Goal: Transaction & Acquisition: Register for event/course

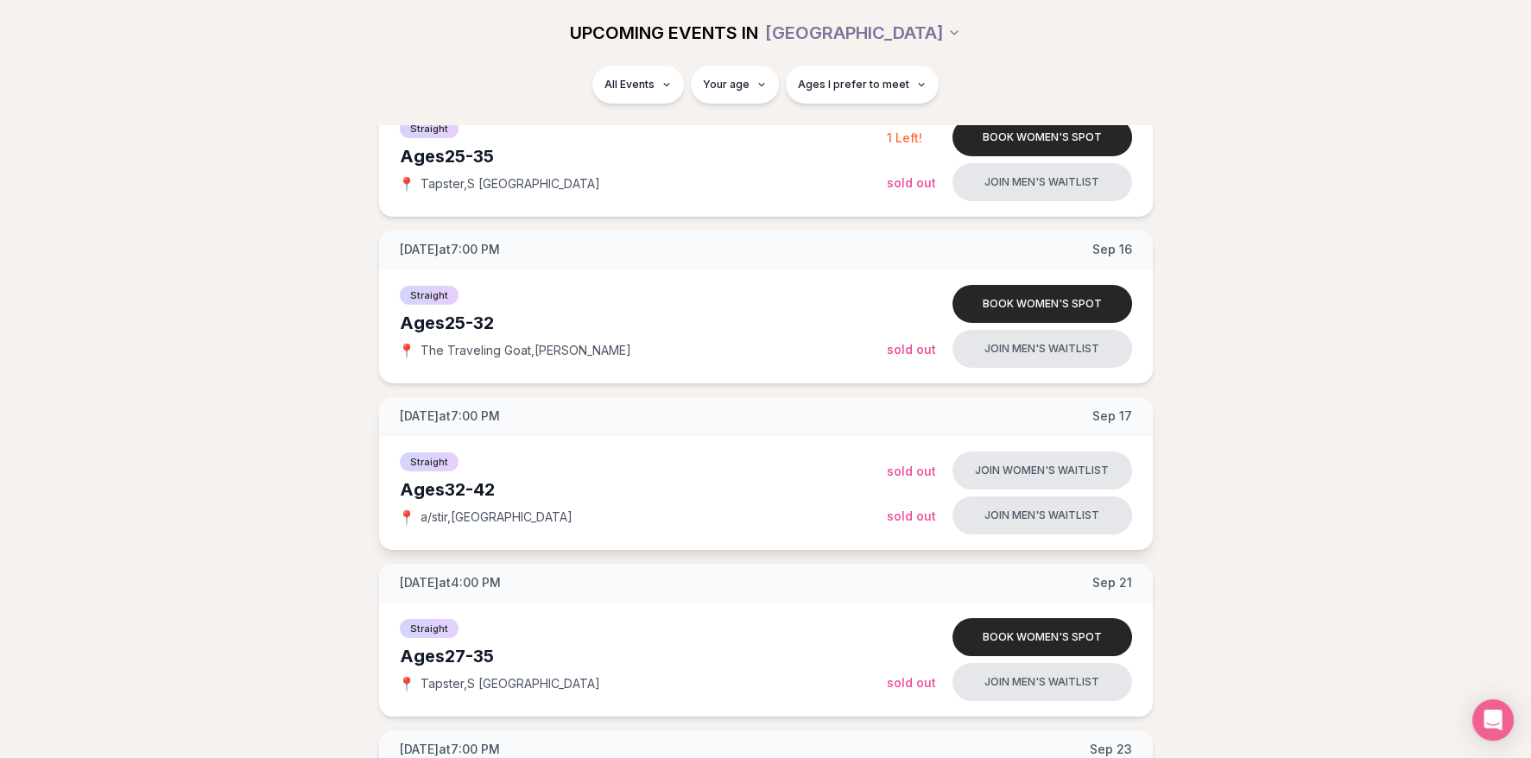
scroll to position [322, 0]
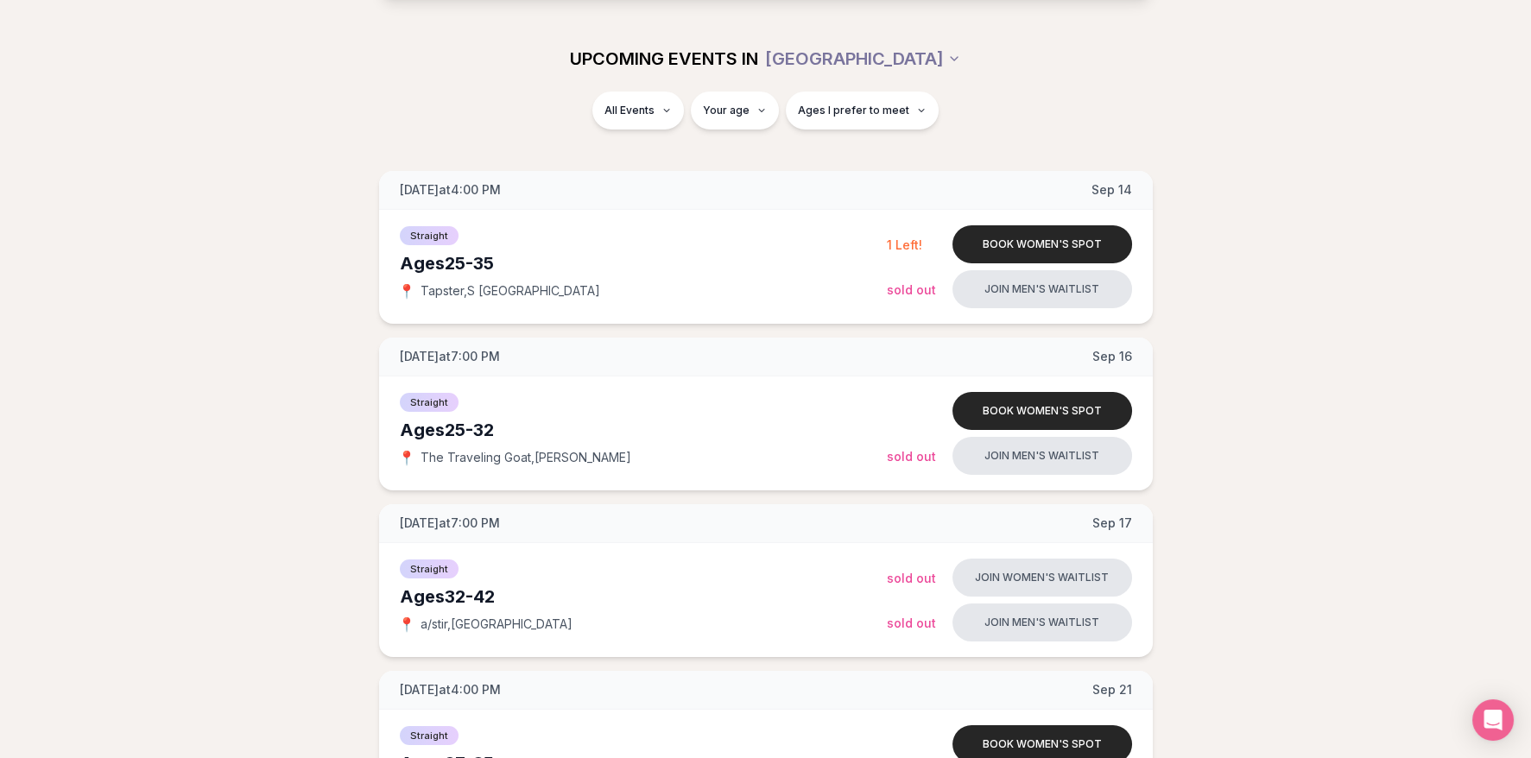
scroll to position [161, 0]
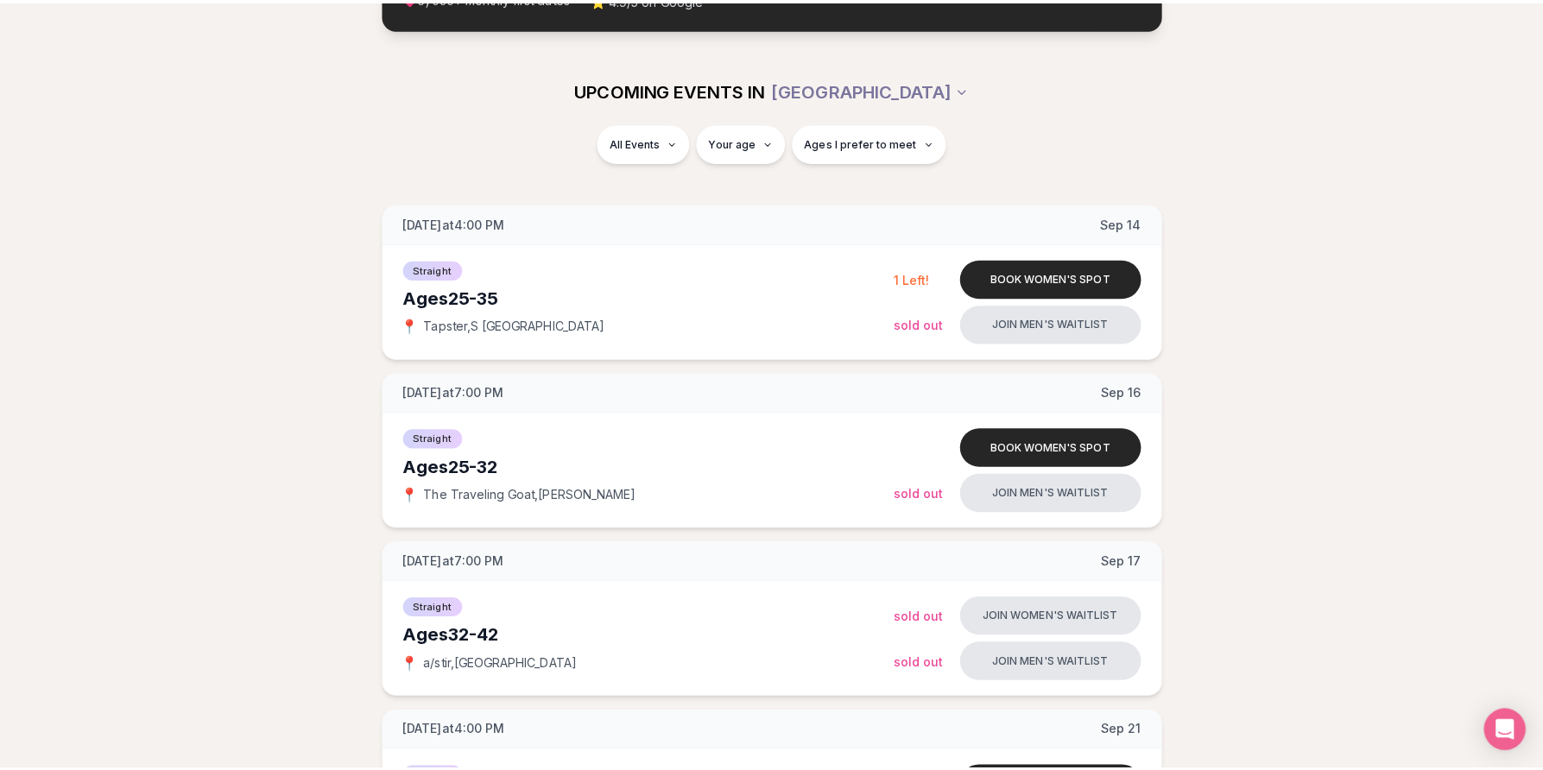
scroll to position [242, 0]
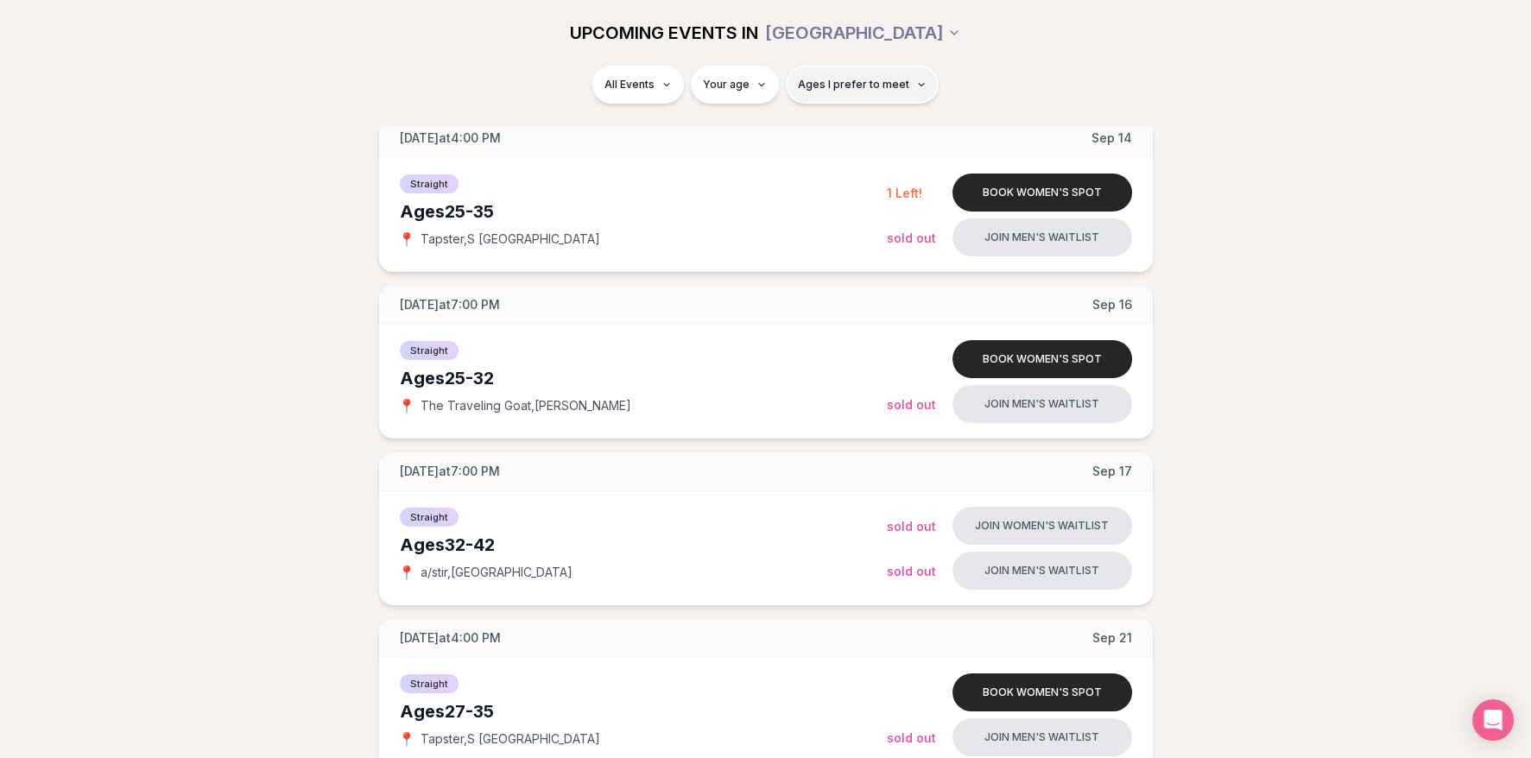
click at [855, 92] on button "Ages I prefer to meet" at bounding box center [862, 85] width 153 height 38
click at [863, 92] on button "Ages I prefer to meet" at bounding box center [862, 85] width 153 height 38
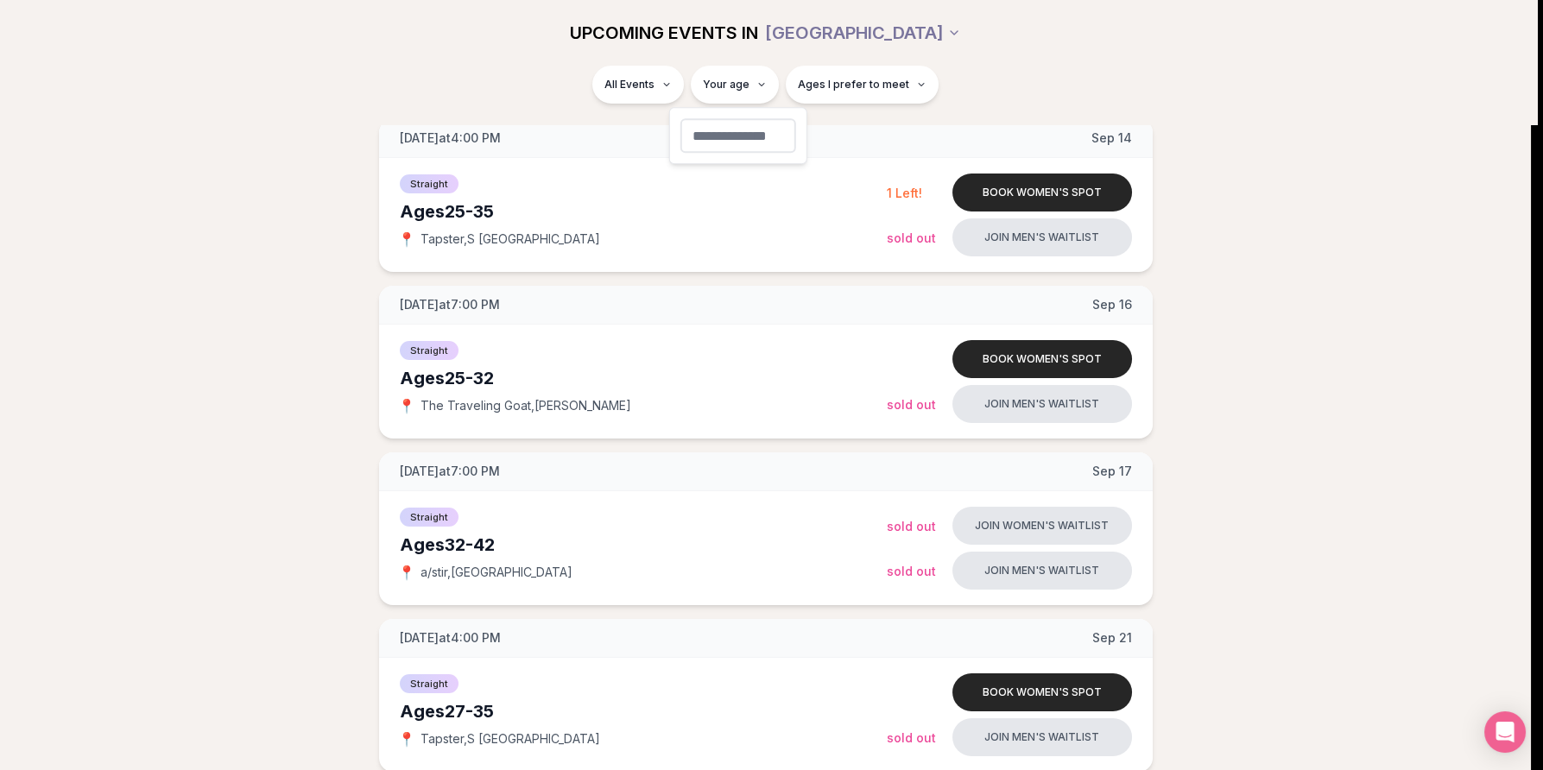
type input "**"
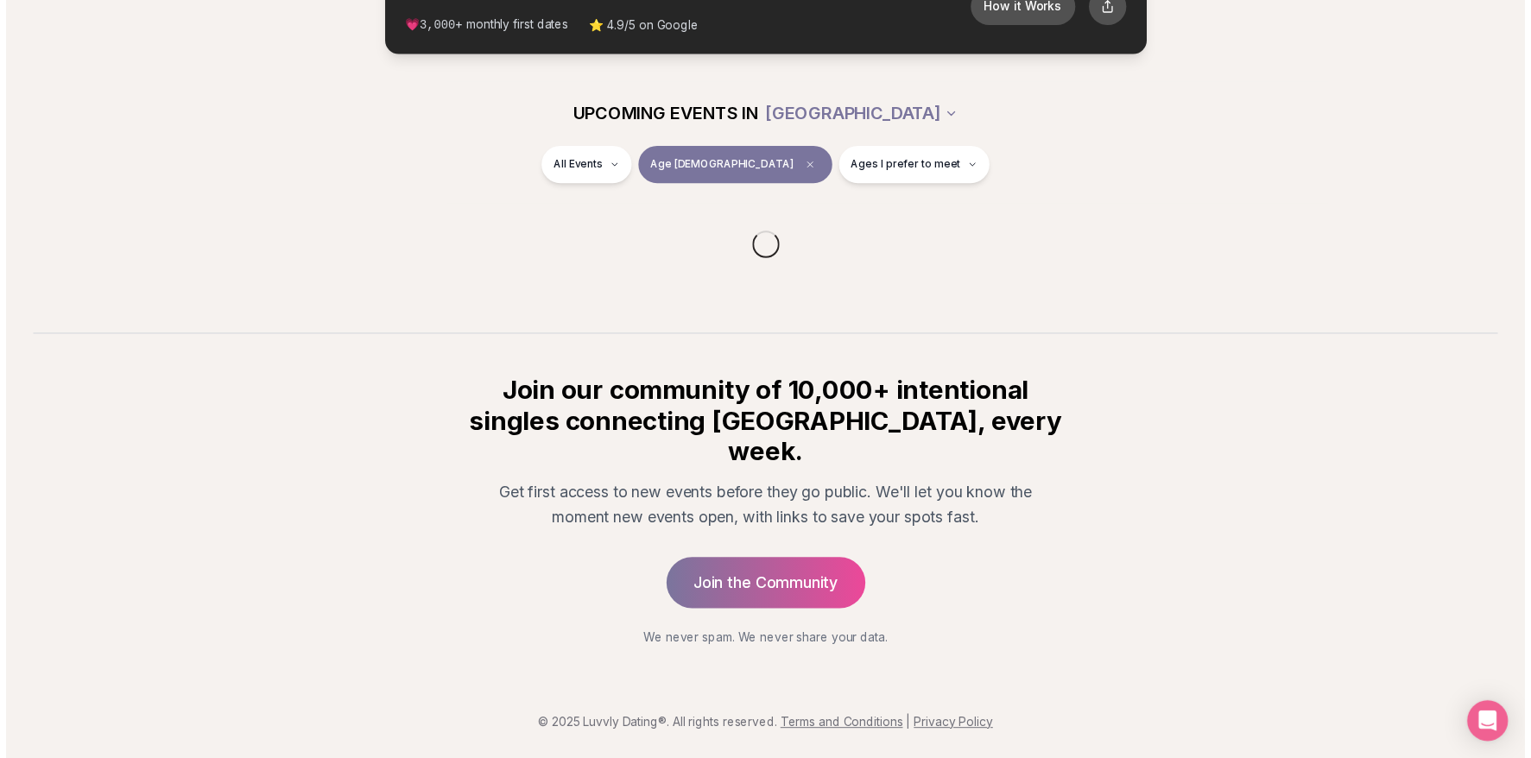
scroll to position [101, 0]
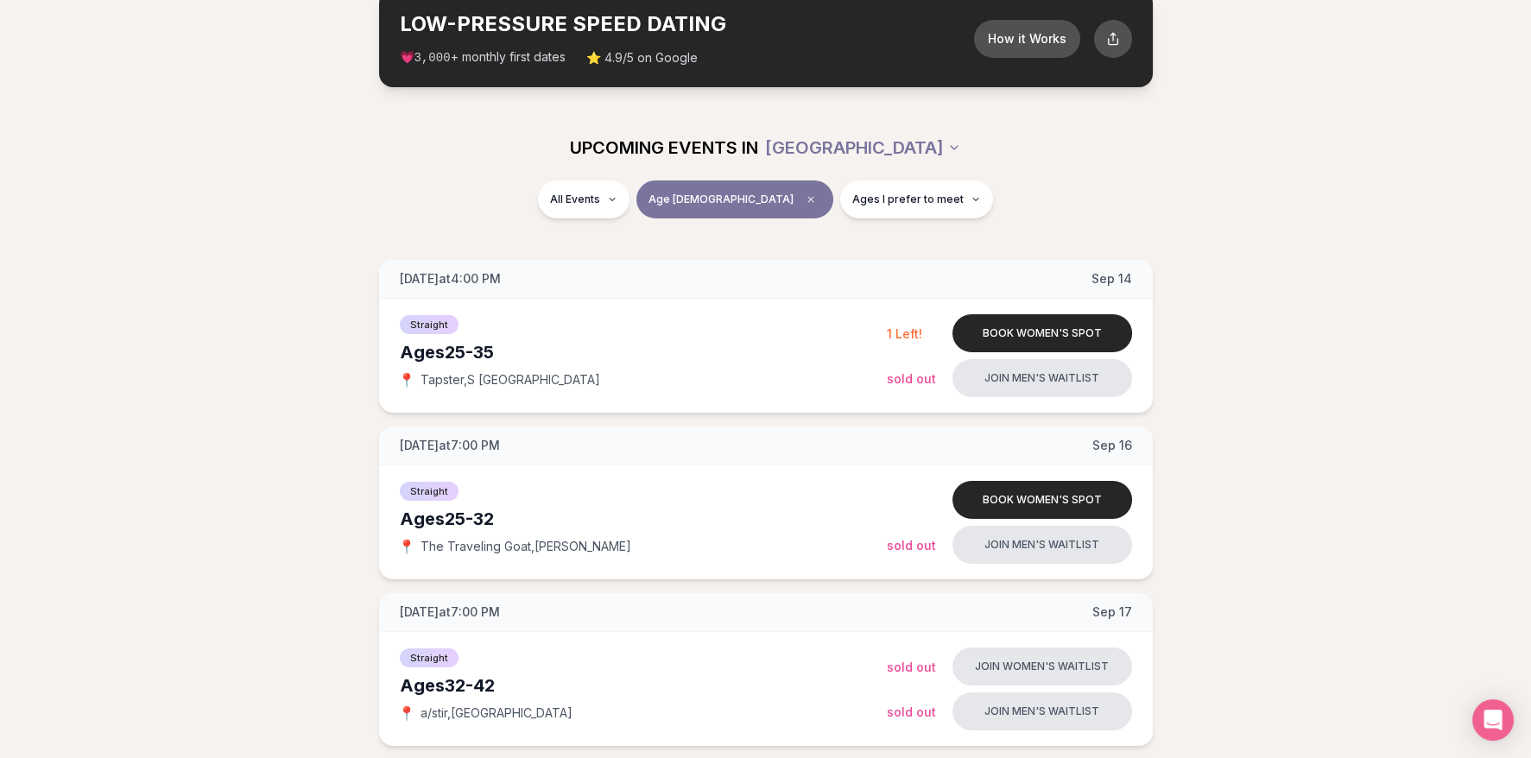
click at [1253, 192] on div "All Events Age [DEMOGRAPHIC_DATA] Ages I prefer to meet" at bounding box center [765, 202] width 994 height 45
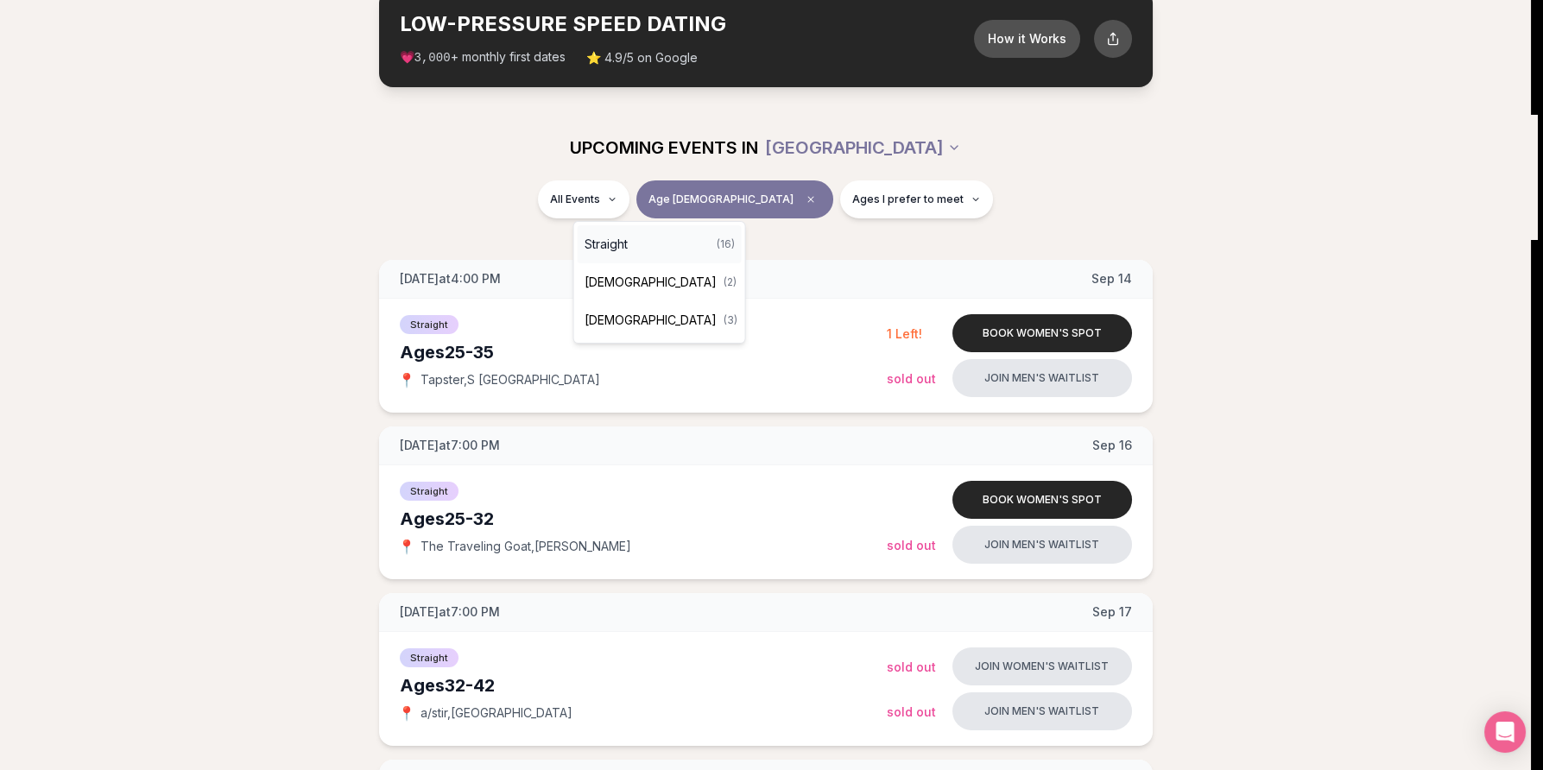
click at [629, 250] on div "Straight ( 16 )" at bounding box center [660, 244] width 164 height 38
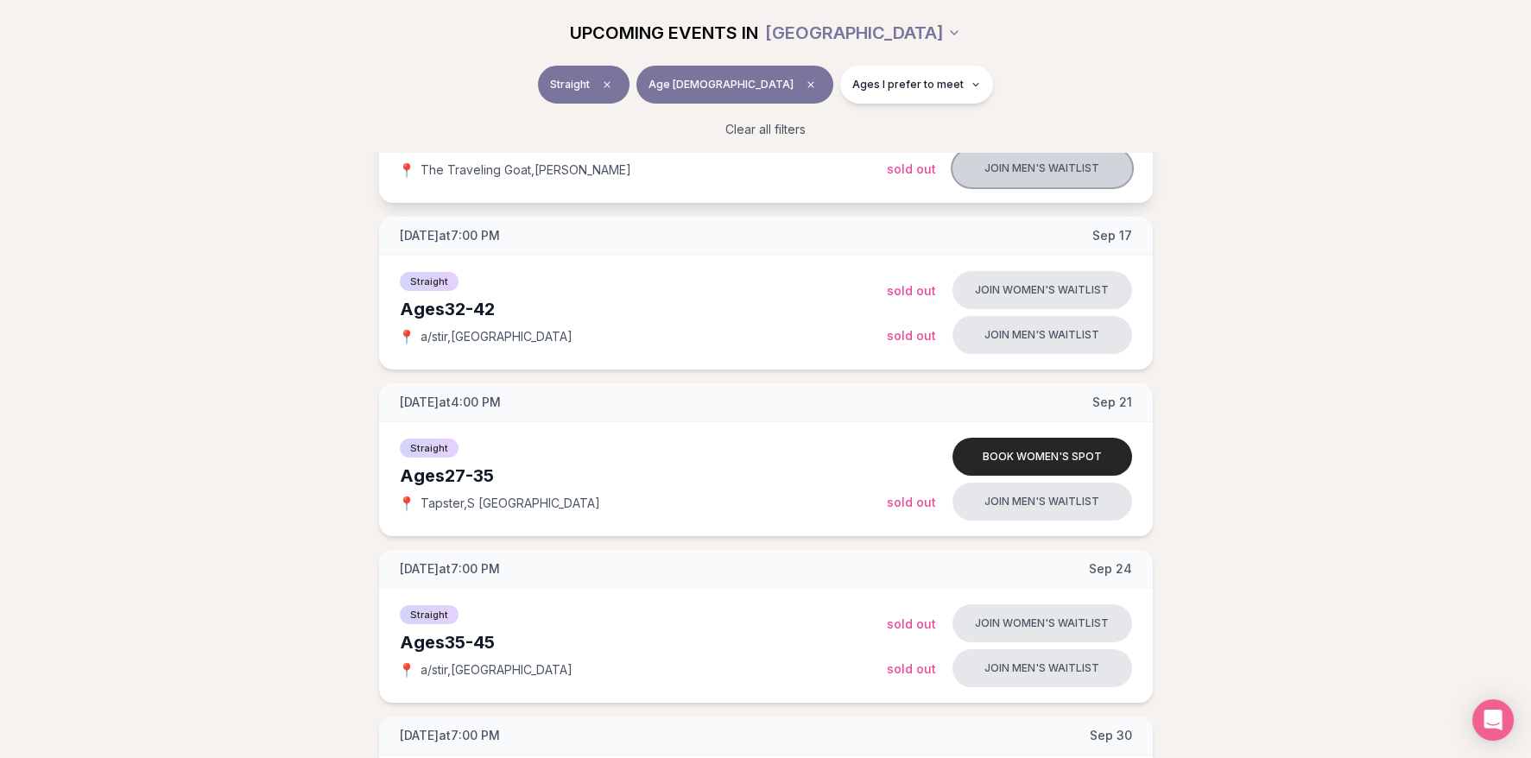
scroll to position [424, 0]
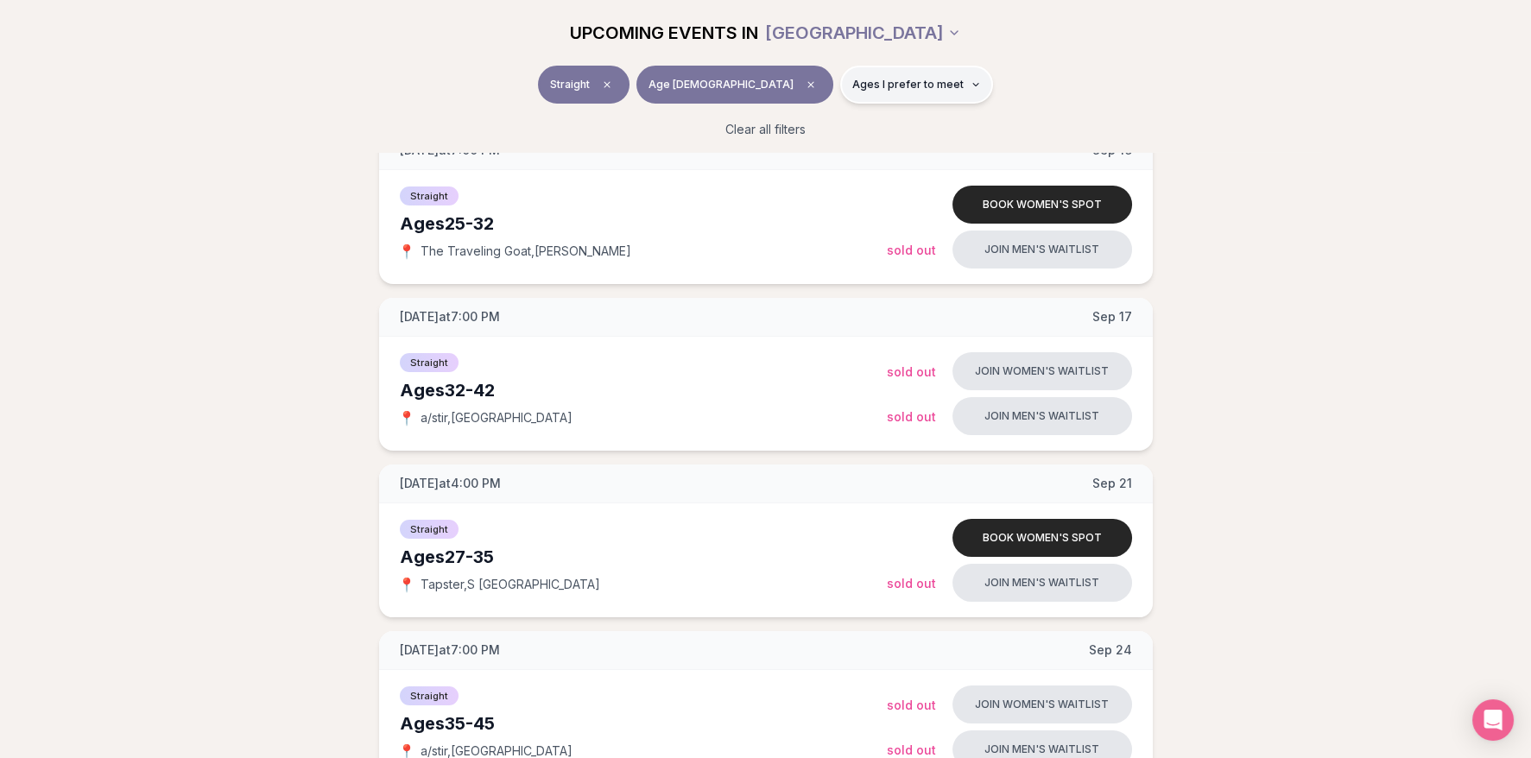
click at [879, 88] on span "Ages I prefer to meet" at bounding box center [907, 85] width 111 height 14
click at [787, 150] on button "Around my age" at bounding box center [793, 151] width 14 height 14
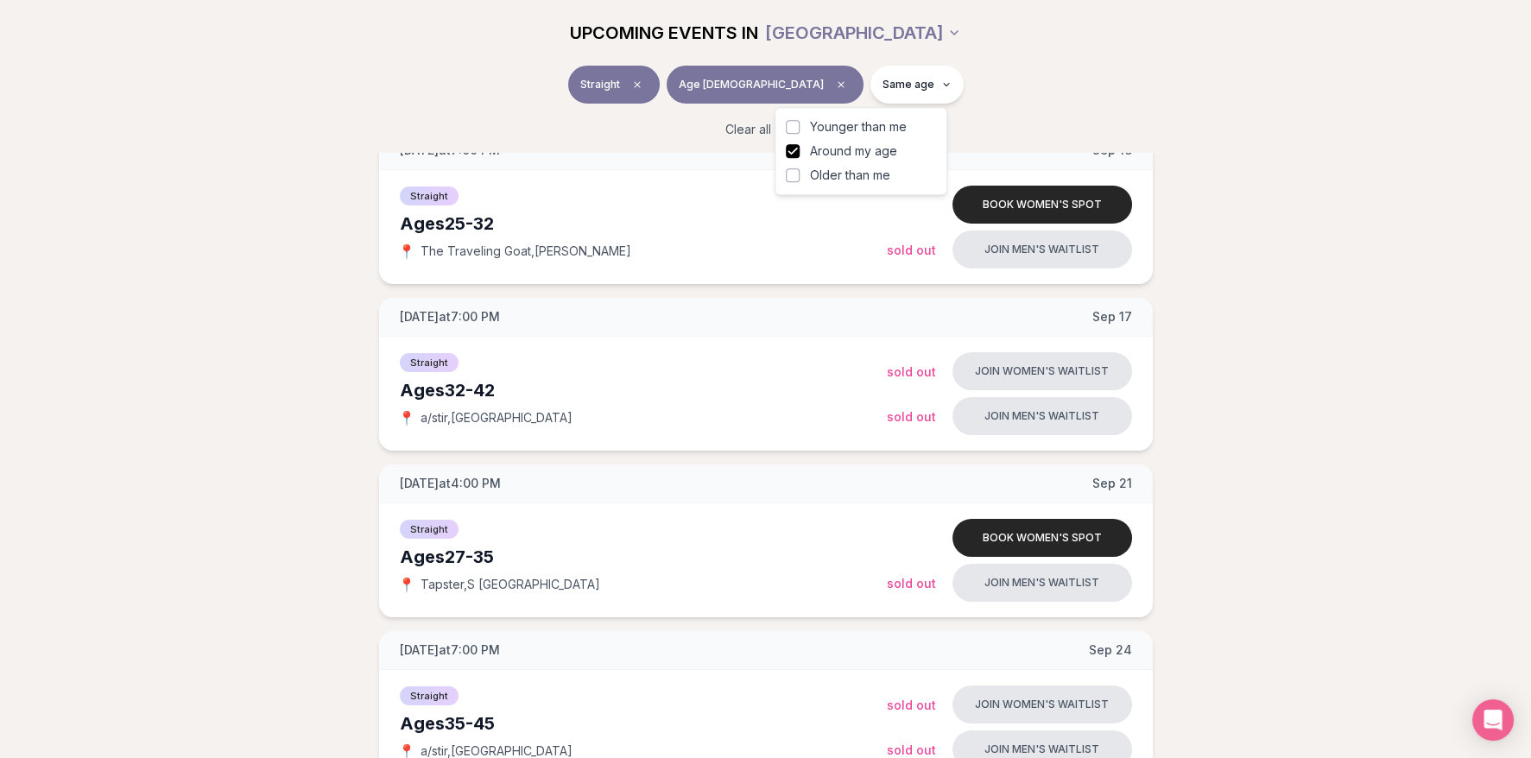
click at [793, 123] on button "Younger than me" at bounding box center [793, 127] width 14 height 14
click at [1304, 148] on div "Straight Age [DEMOGRAPHIC_DATA] Younger + Same age Clear all filters" at bounding box center [765, 109] width 1531 height 86
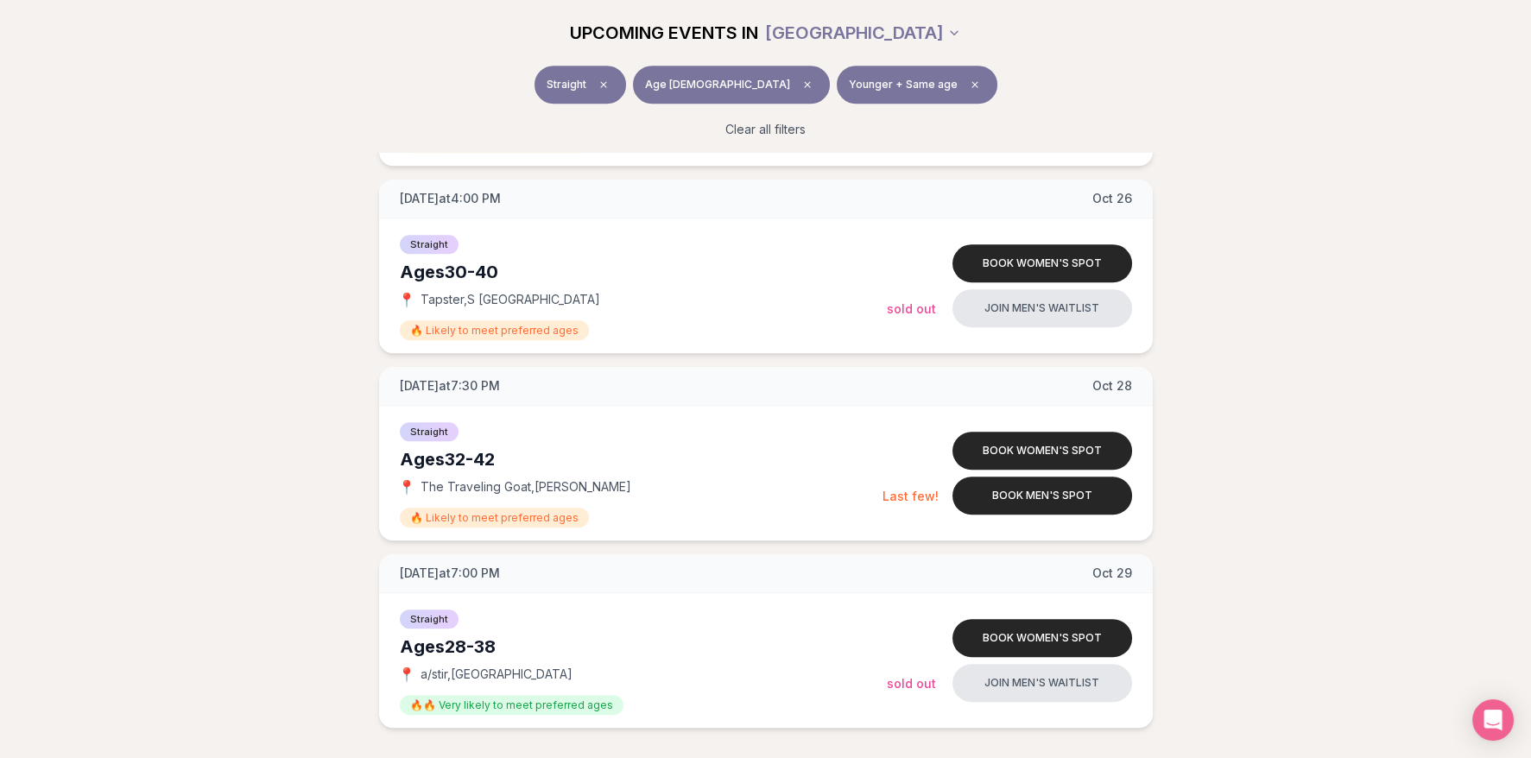
scroll to position [2602, 0]
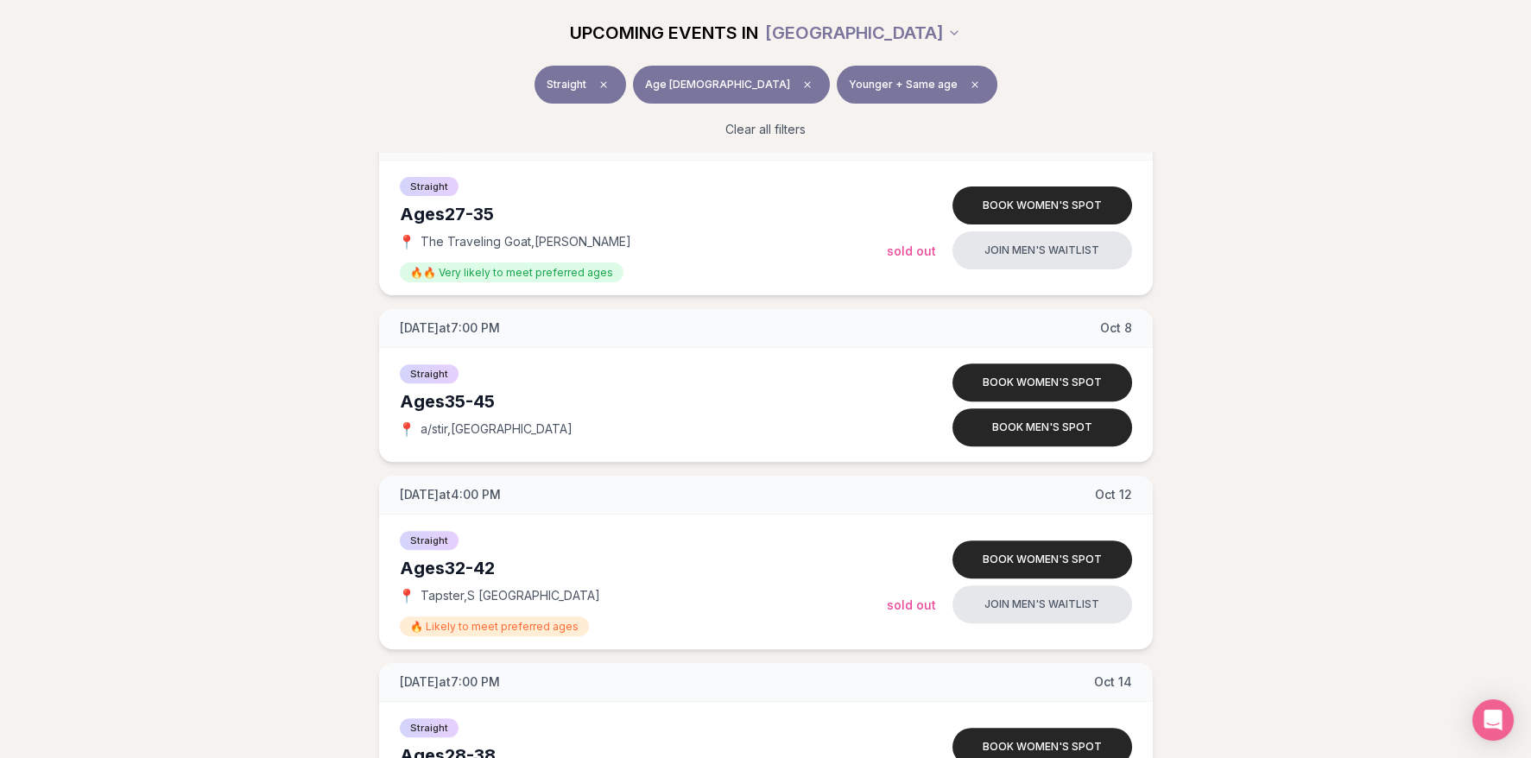
drag, startPoint x: 1240, startPoint y: 531, endPoint x: 1202, endPoint y: 374, distance: 161.6
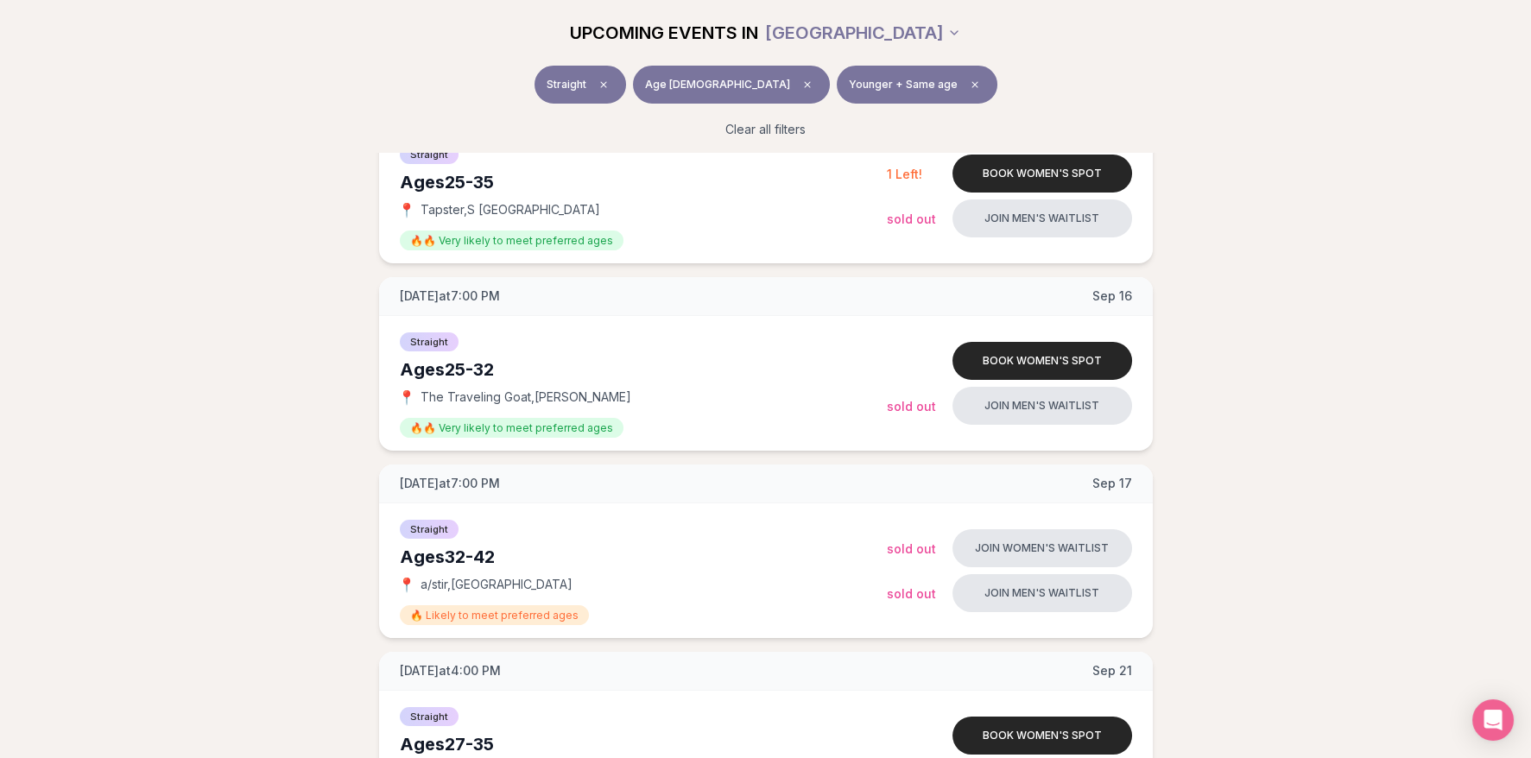
scroll to position [0, 0]
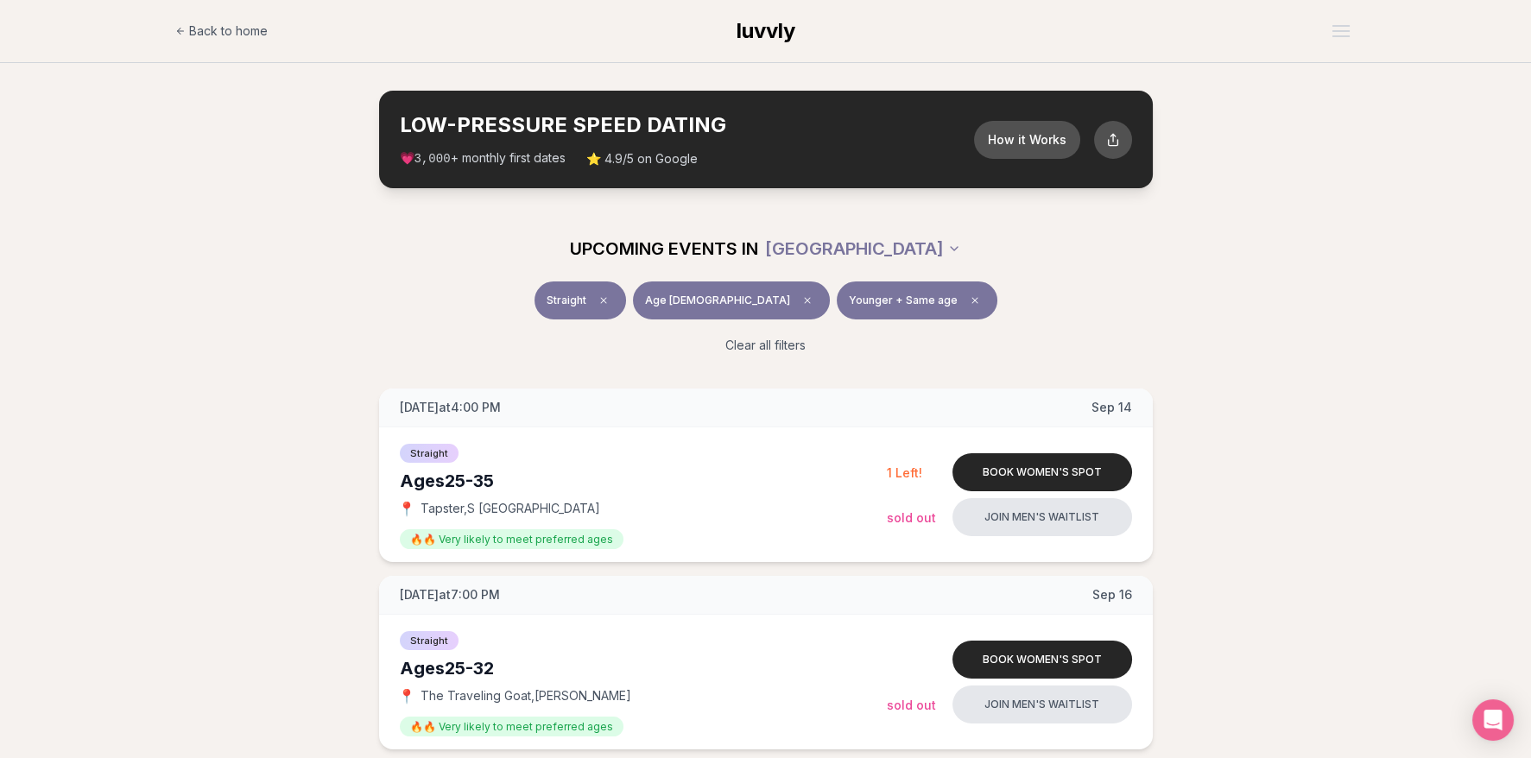
drag, startPoint x: 1220, startPoint y: 332, endPoint x: 1161, endPoint y: 108, distance: 232.0
click at [1026, 136] on button "How it Works" at bounding box center [1025, 139] width 111 height 40
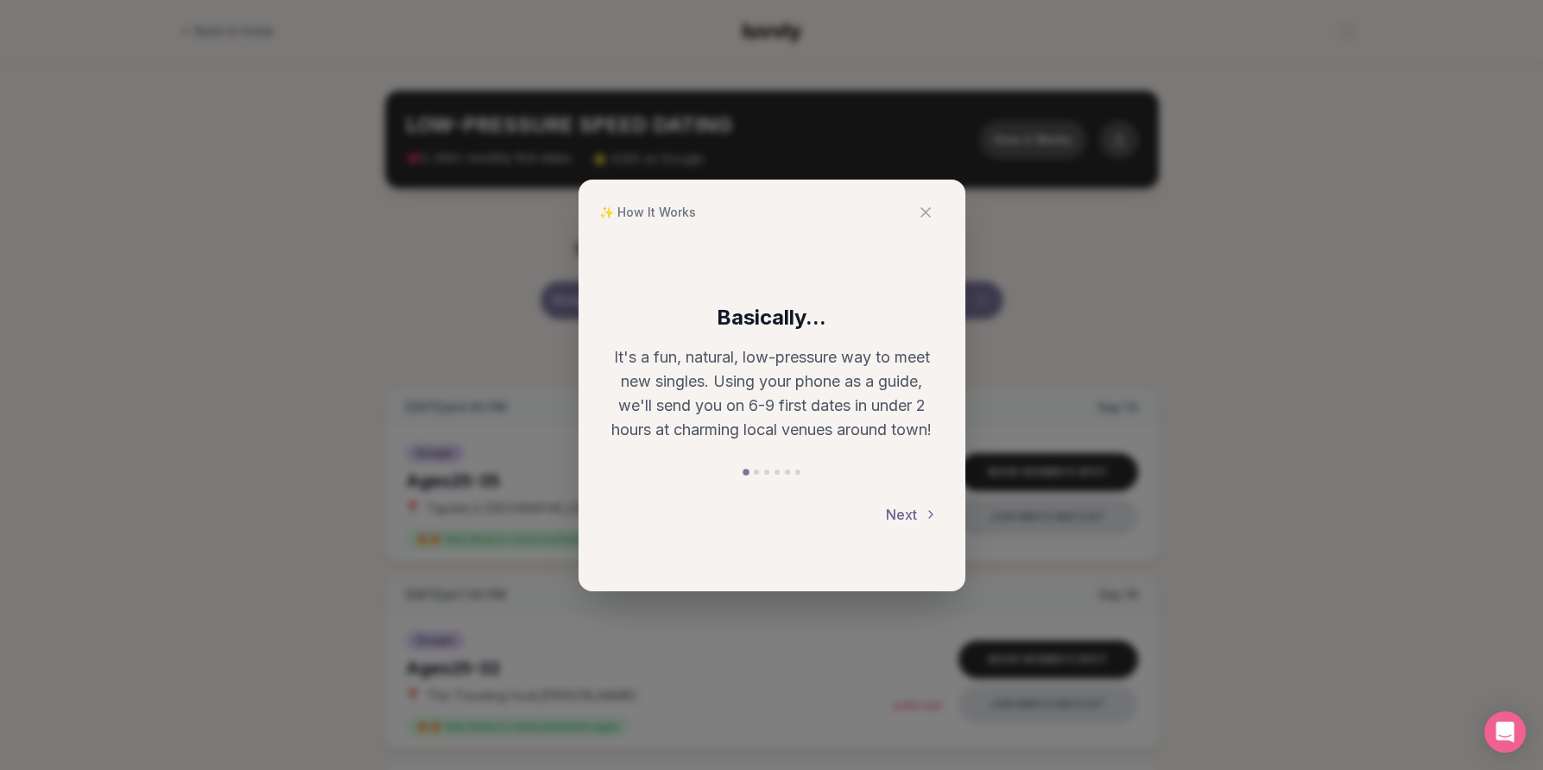
click at [912, 517] on button "Next" at bounding box center [912, 514] width 52 height 38
click at [915, 507] on button "Next" at bounding box center [912, 514] width 52 height 38
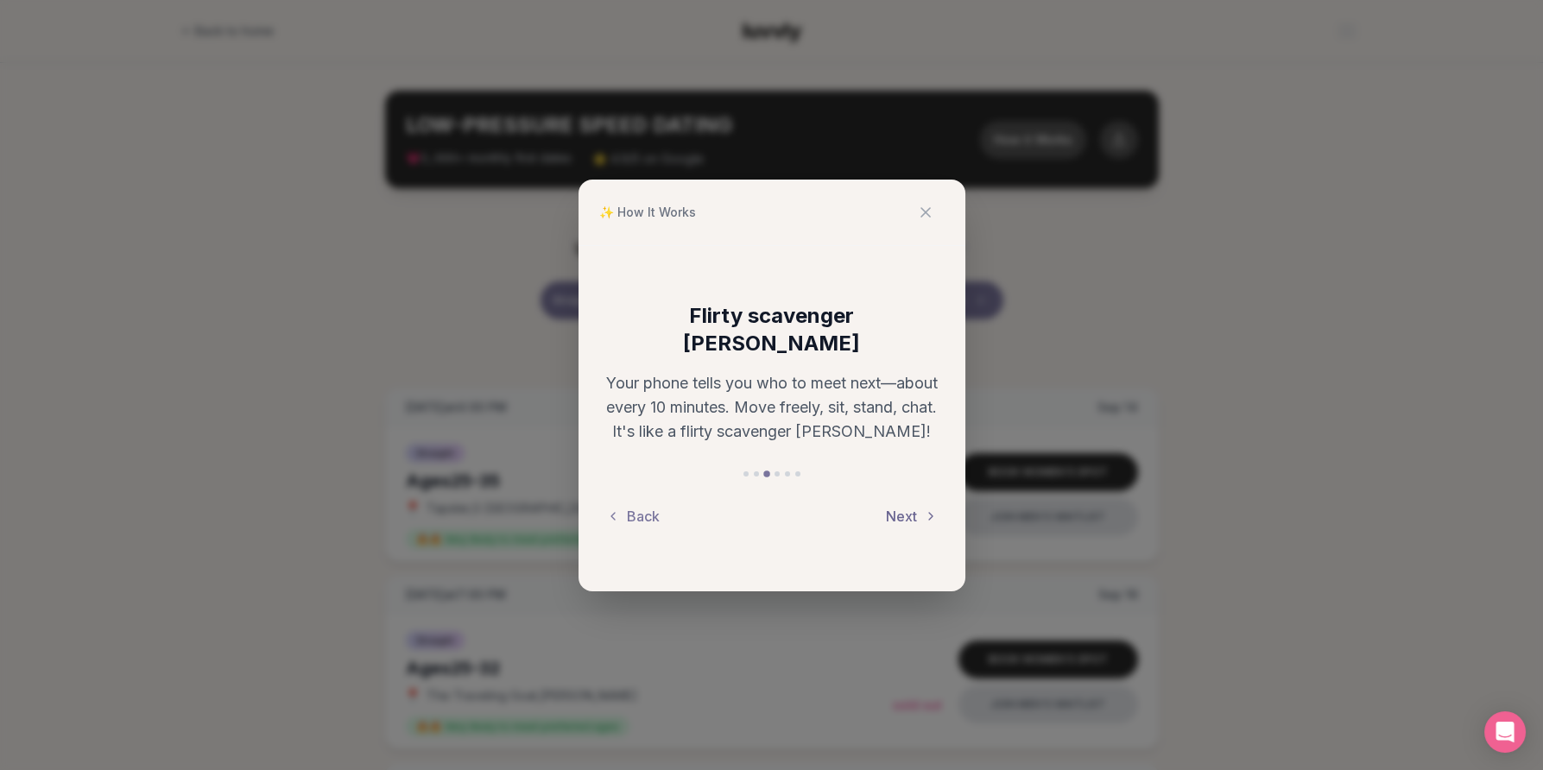
click at [915, 507] on button "Next" at bounding box center [912, 516] width 52 height 38
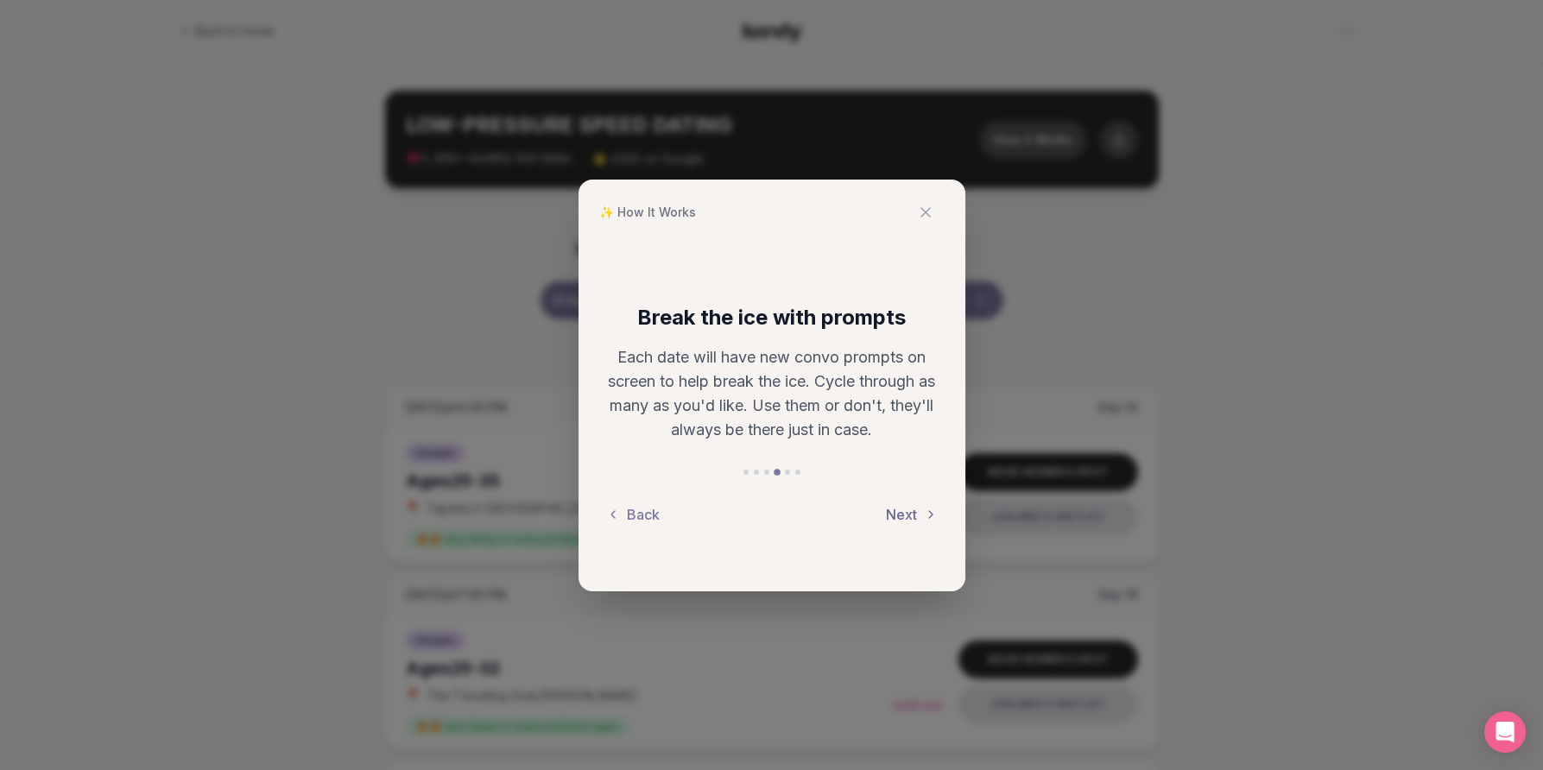
click at [915, 507] on button "Next" at bounding box center [912, 514] width 52 height 38
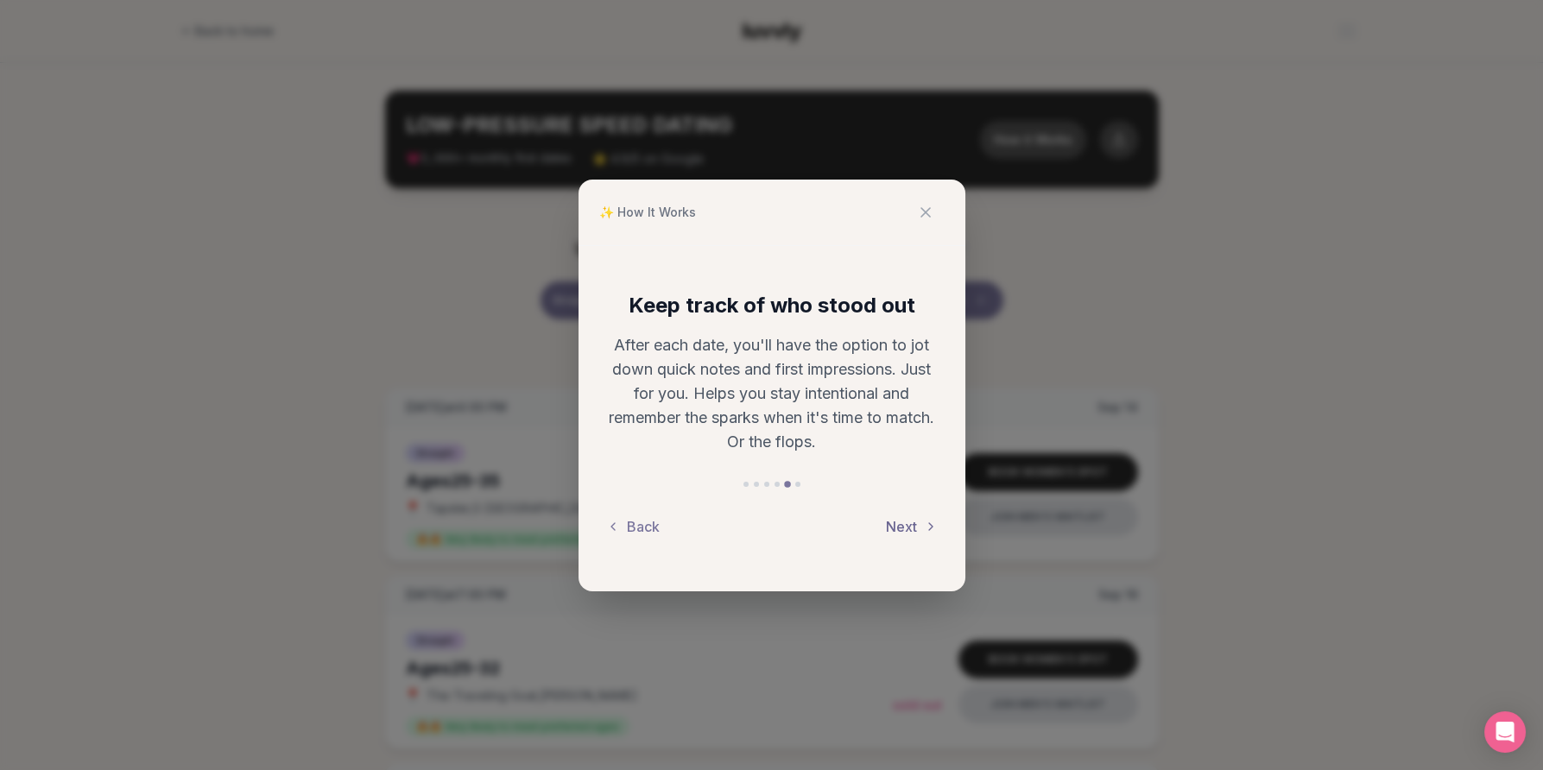
click at [918, 530] on button "Next" at bounding box center [912, 527] width 52 height 38
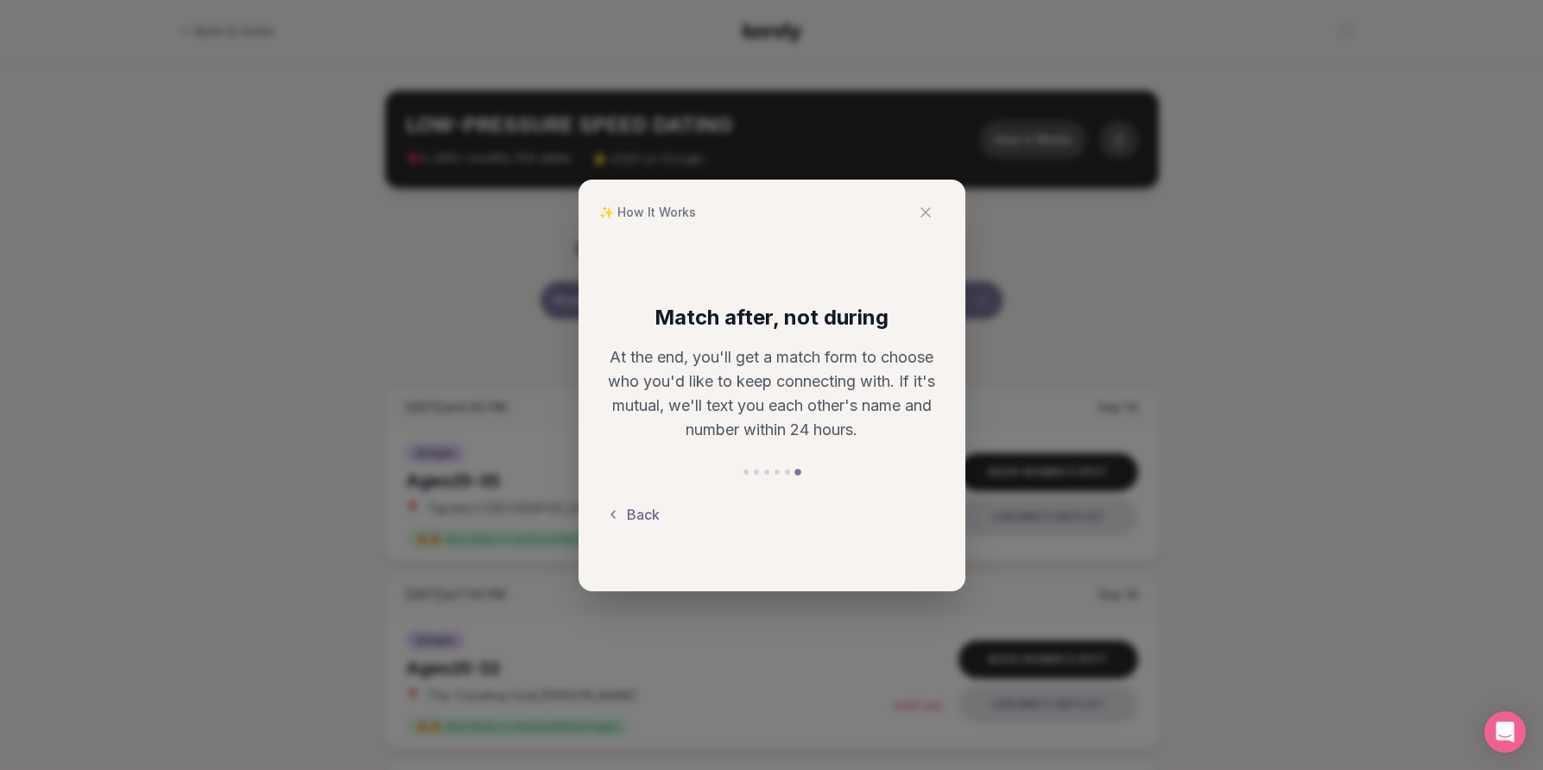
click at [632, 519] on button "Back" at bounding box center [633, 514] width 54 height 38
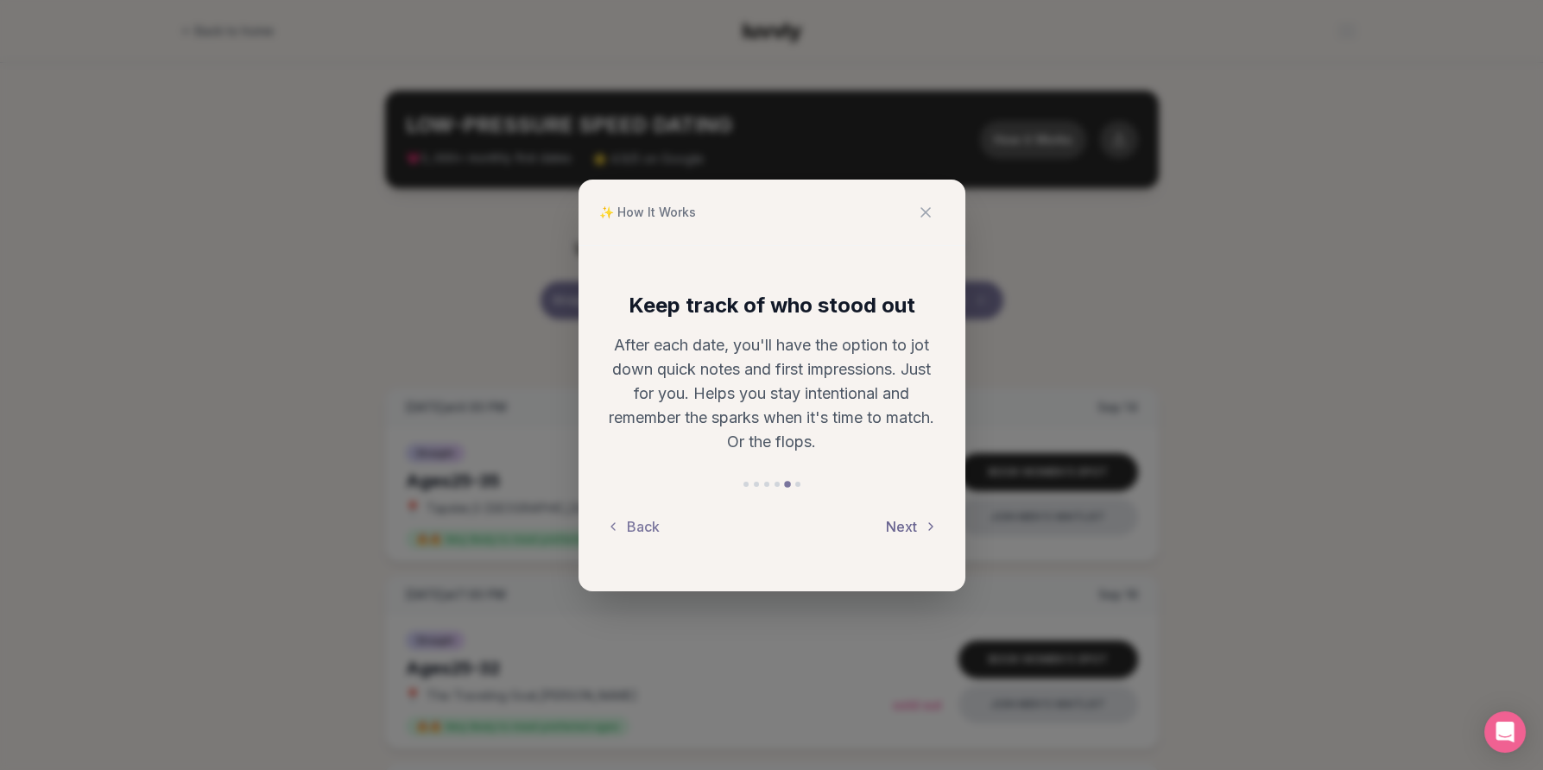
click at [897, 531] on button "Next" at bounding box center [912, 527] width 52 height 38
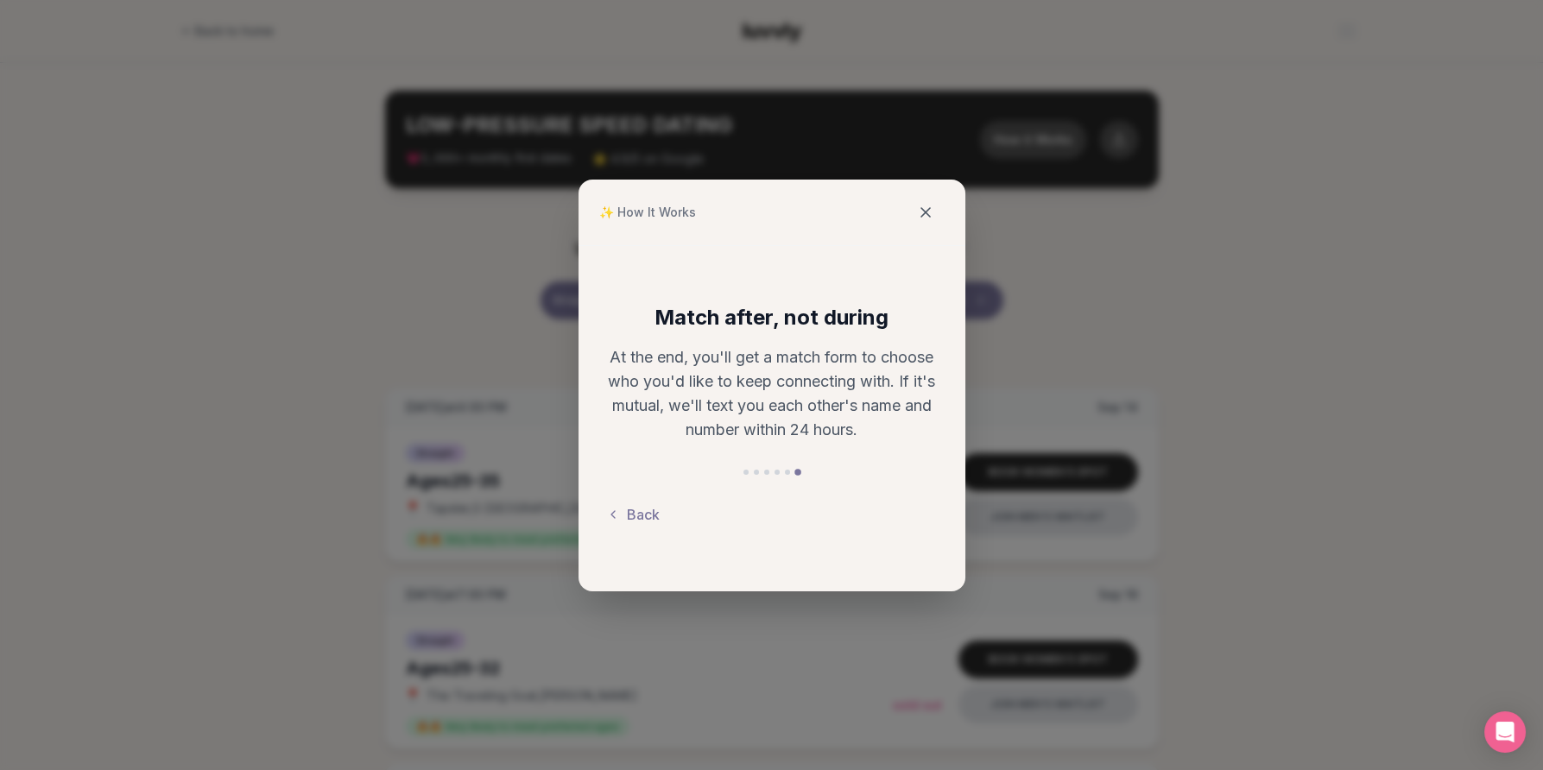
click at [923, 214] on icon at bounding box center [925, 212] width 9 height 9
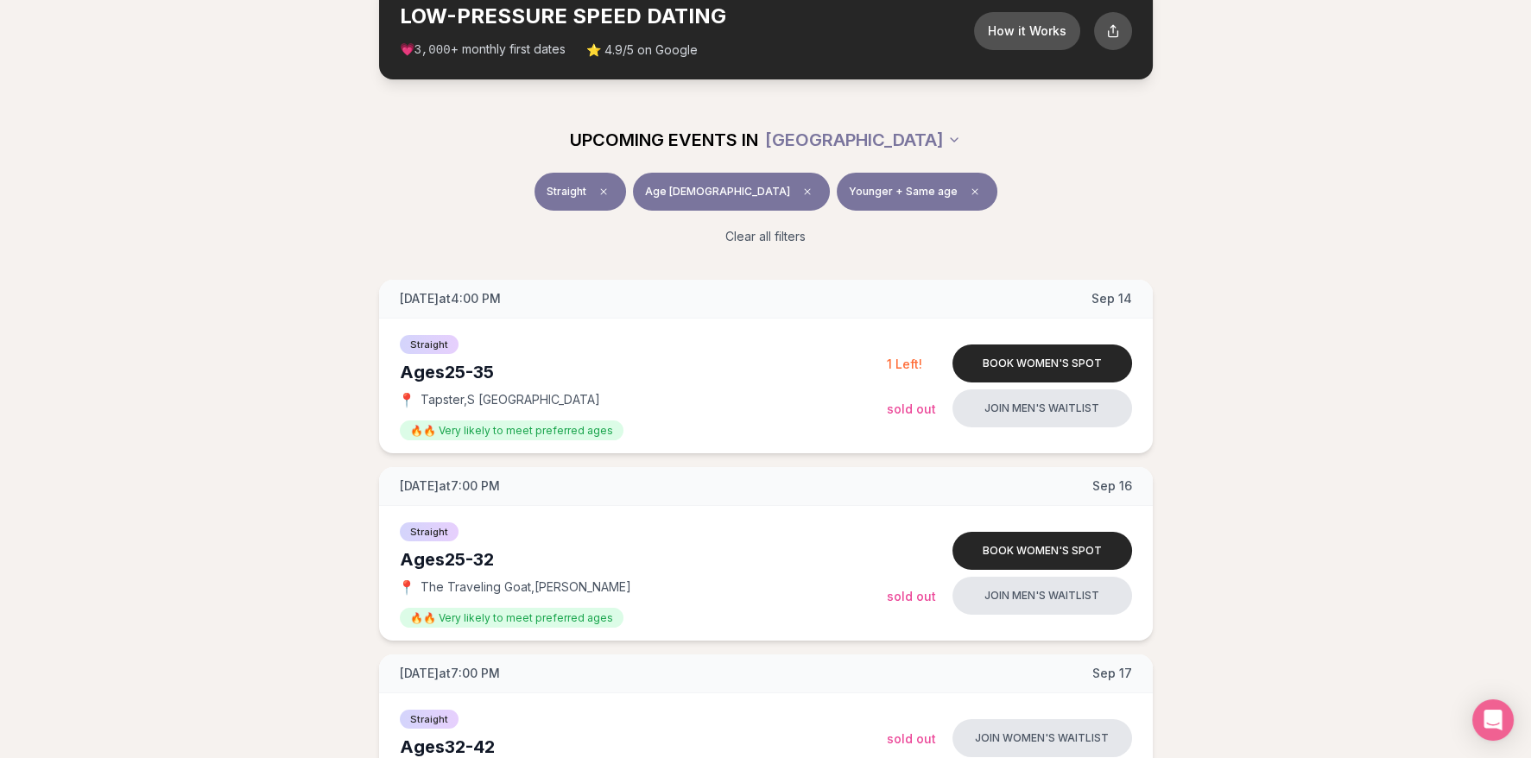
scroll to position [161, 0]
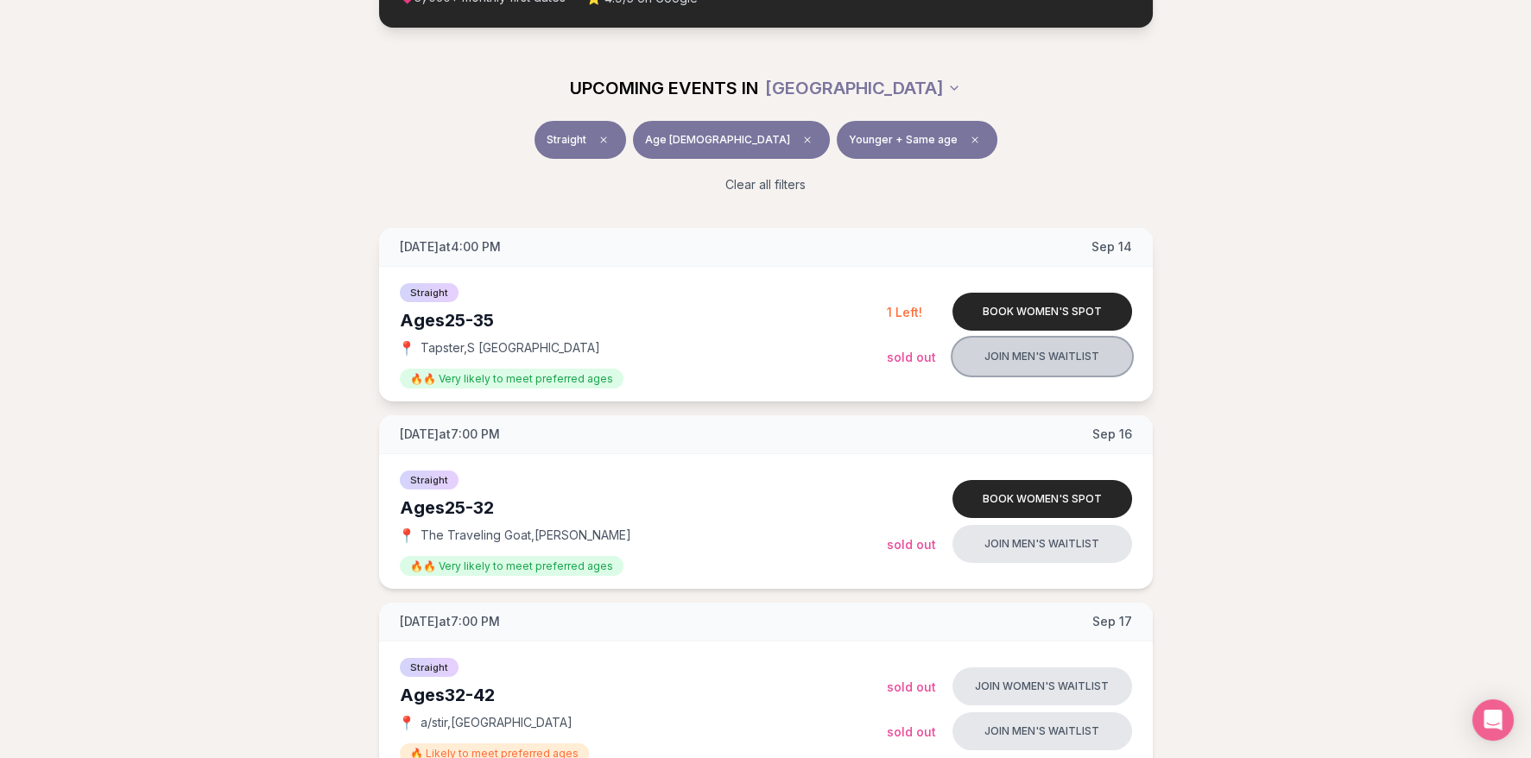
click at [1048, 366] on button "Join men's waitlist" at bounding box center [1042, 357] width 180 height 38
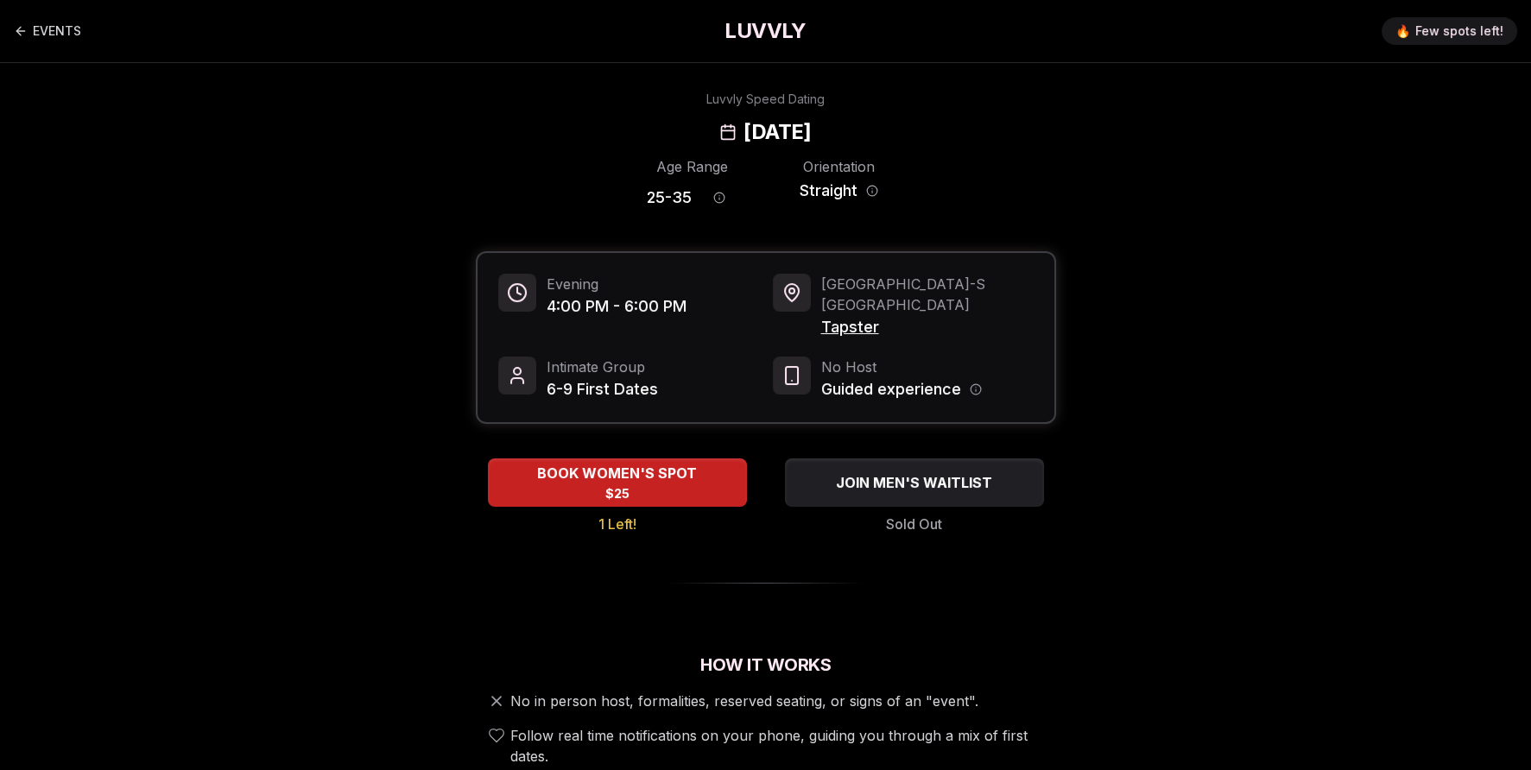
drag, startPoint x: 850, startPoint y: 303, endPoint x: 1134, endPoint y: 228, distance: 293.8
click at [854, 315] on span "Tapster" at bounding box center [927, 327] width 212 height 24
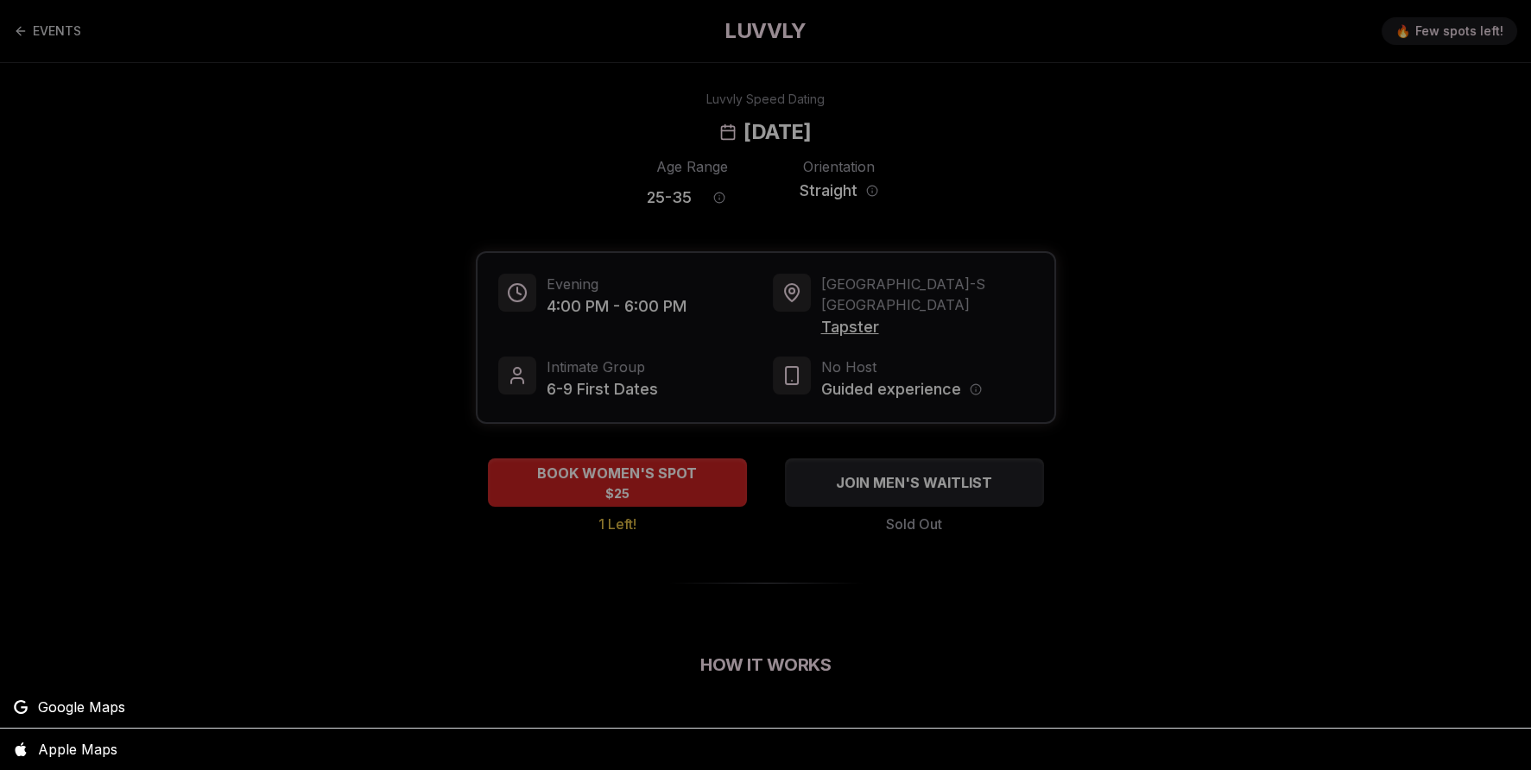
click at [849, 306] on div at bounding box center [765, 385] width 1531 height 770
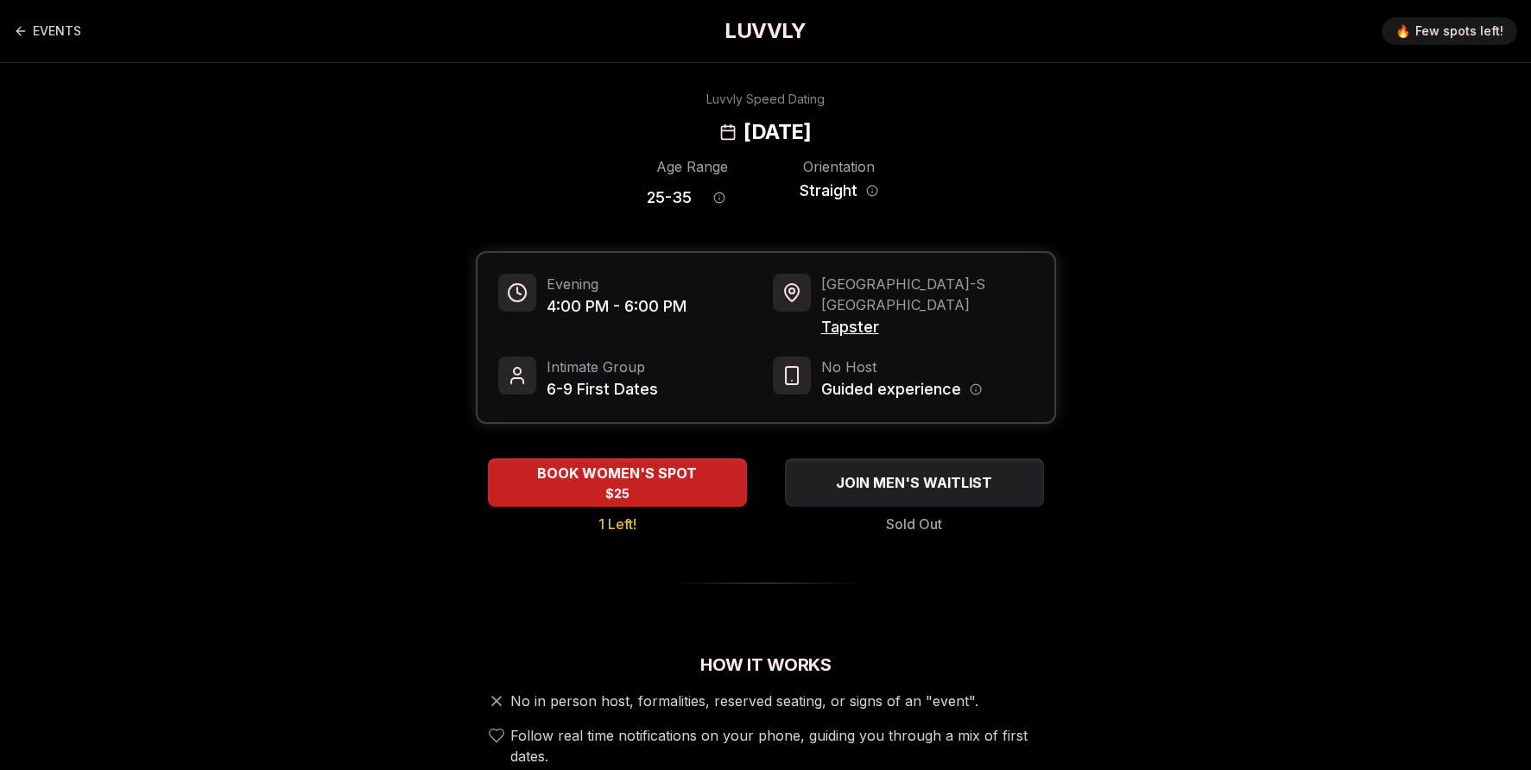
click at [851, 315] on span "Tapster" at bounding box center [927, 327] width 212 height 24
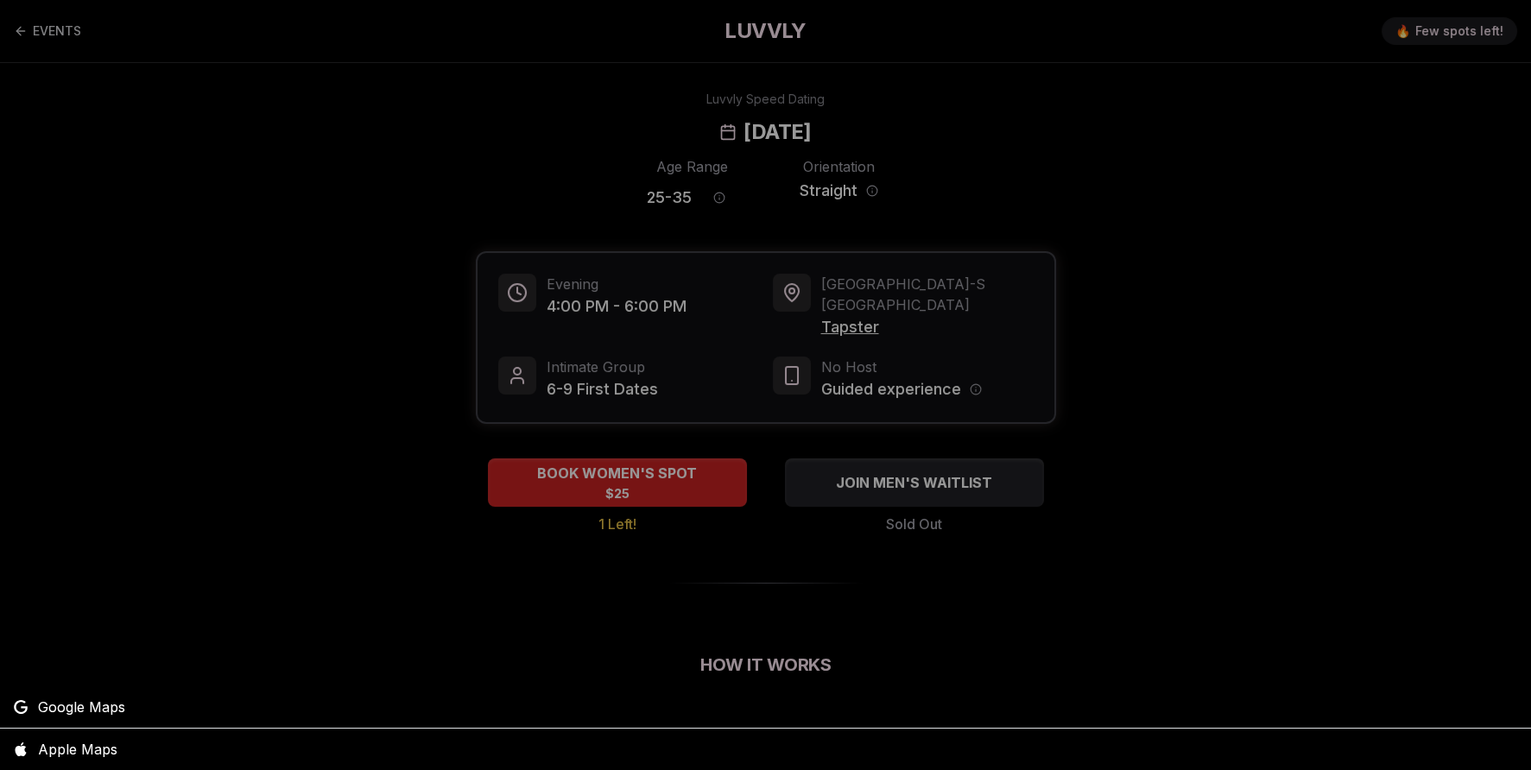
click at [851, 309] on div at bounding box center [765, 385] width 1531 height 770
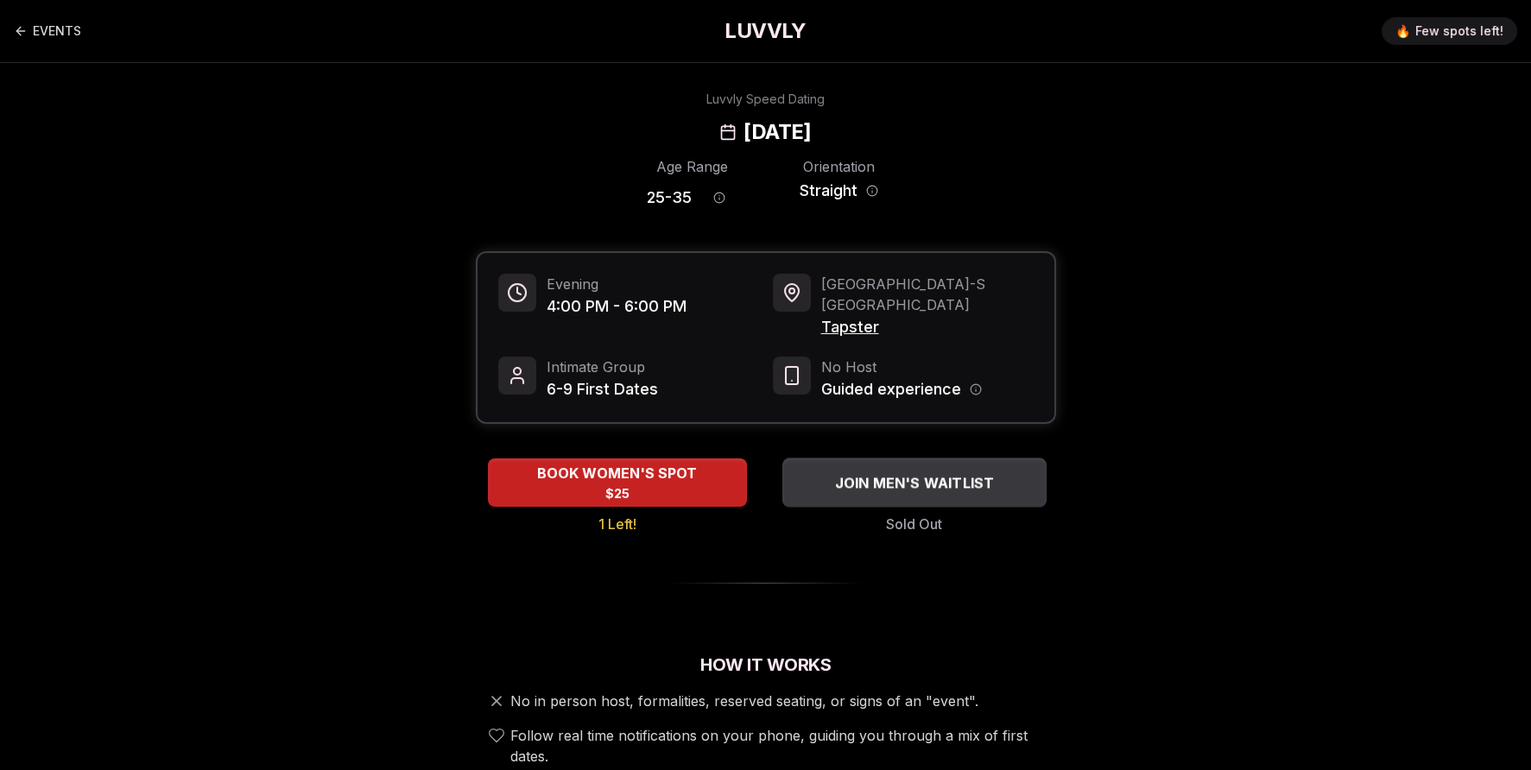
click at [961, 472] on span "JOIN MEN'S WAITLIST" at bounding box center [913, 482] width 167 height 21
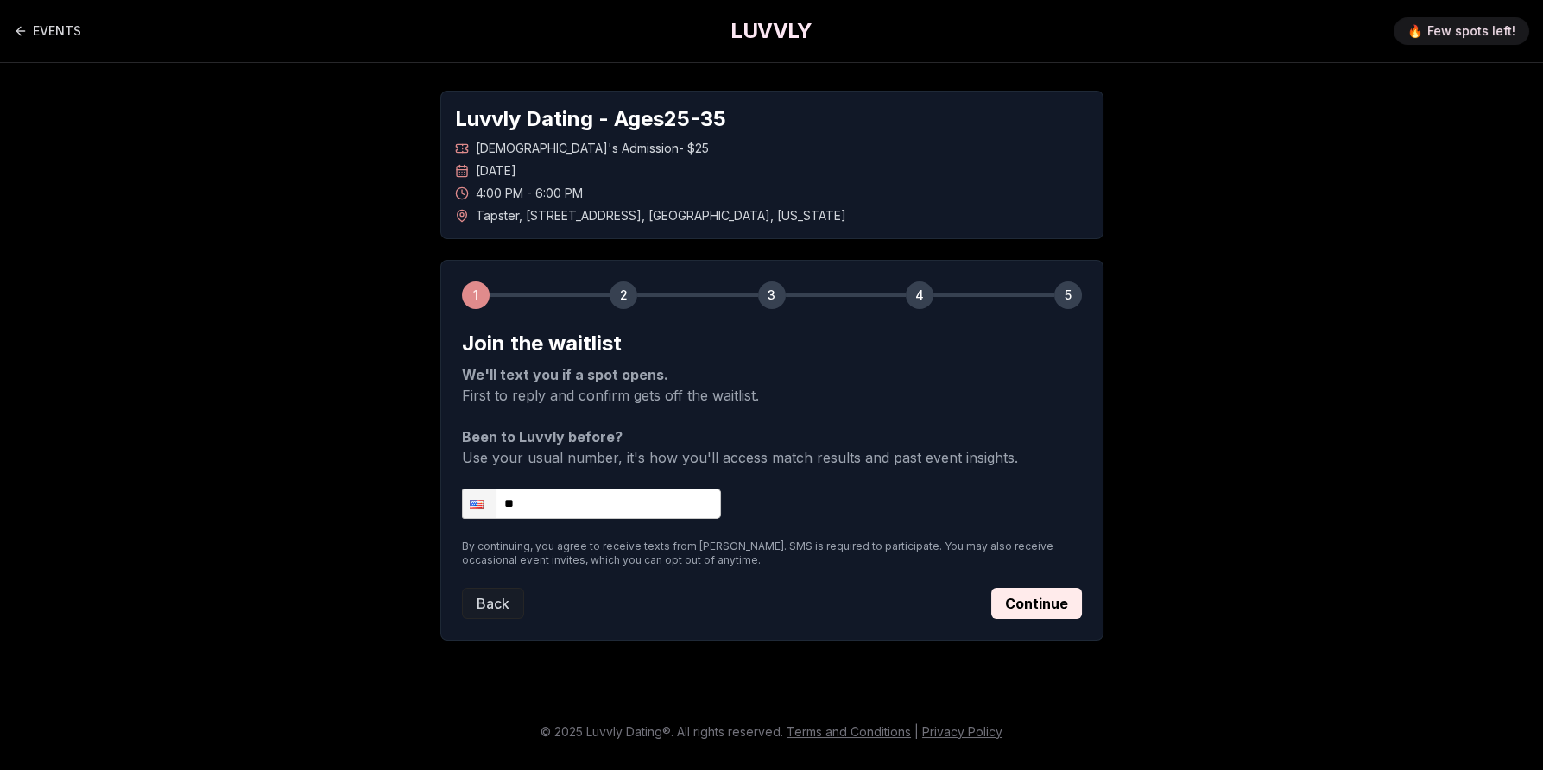
click at [665, 502] on input "**" at bounding box center [591, 504] width 259 height 30
type input "**********"
click at [1060, 603] on button "Continue" at bounding box center [1036, 603] width 91 height 31
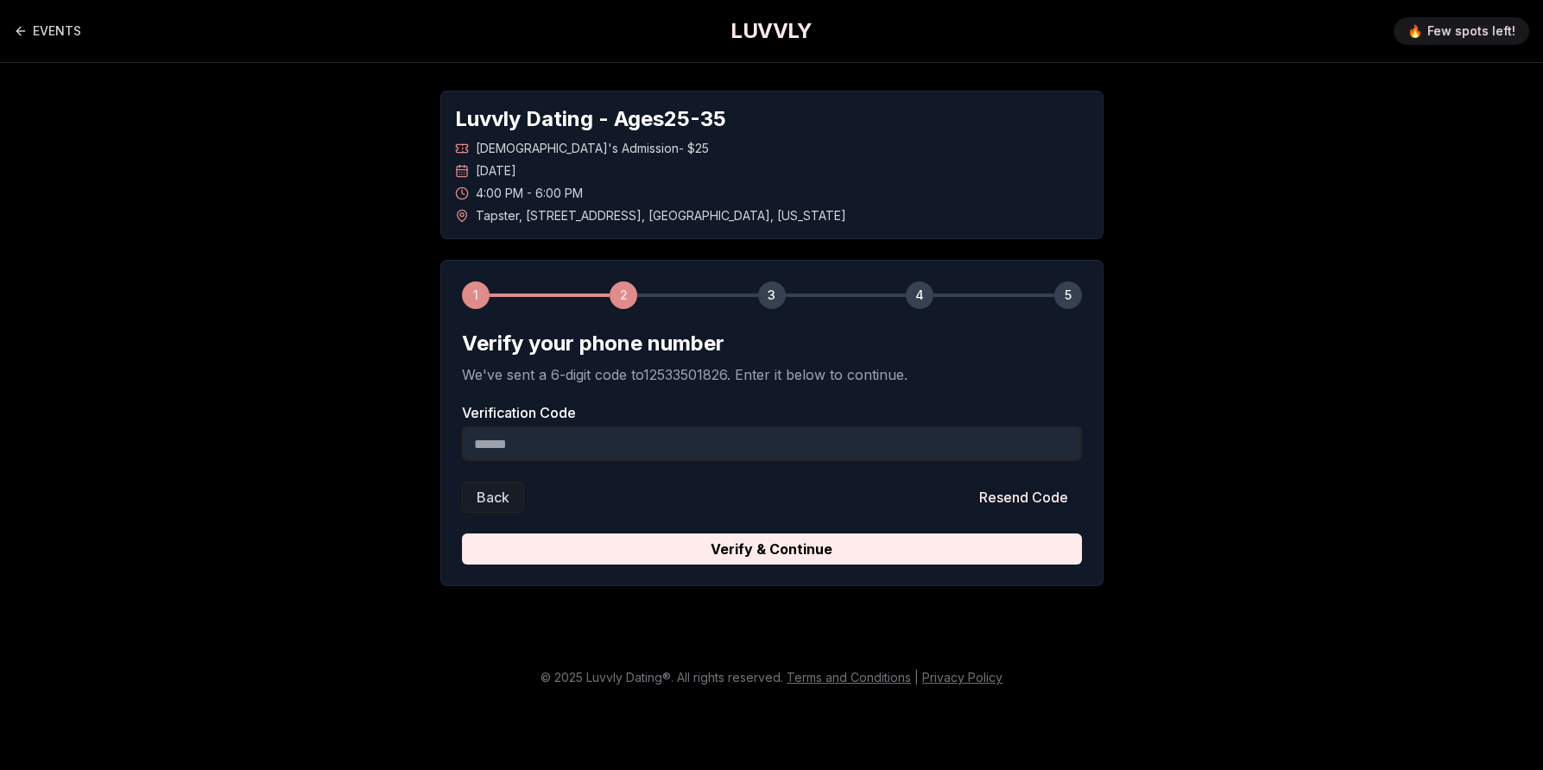
click at [582, 449] on input "Verification Code" at bounding box center [772, 443] width 620 height 35
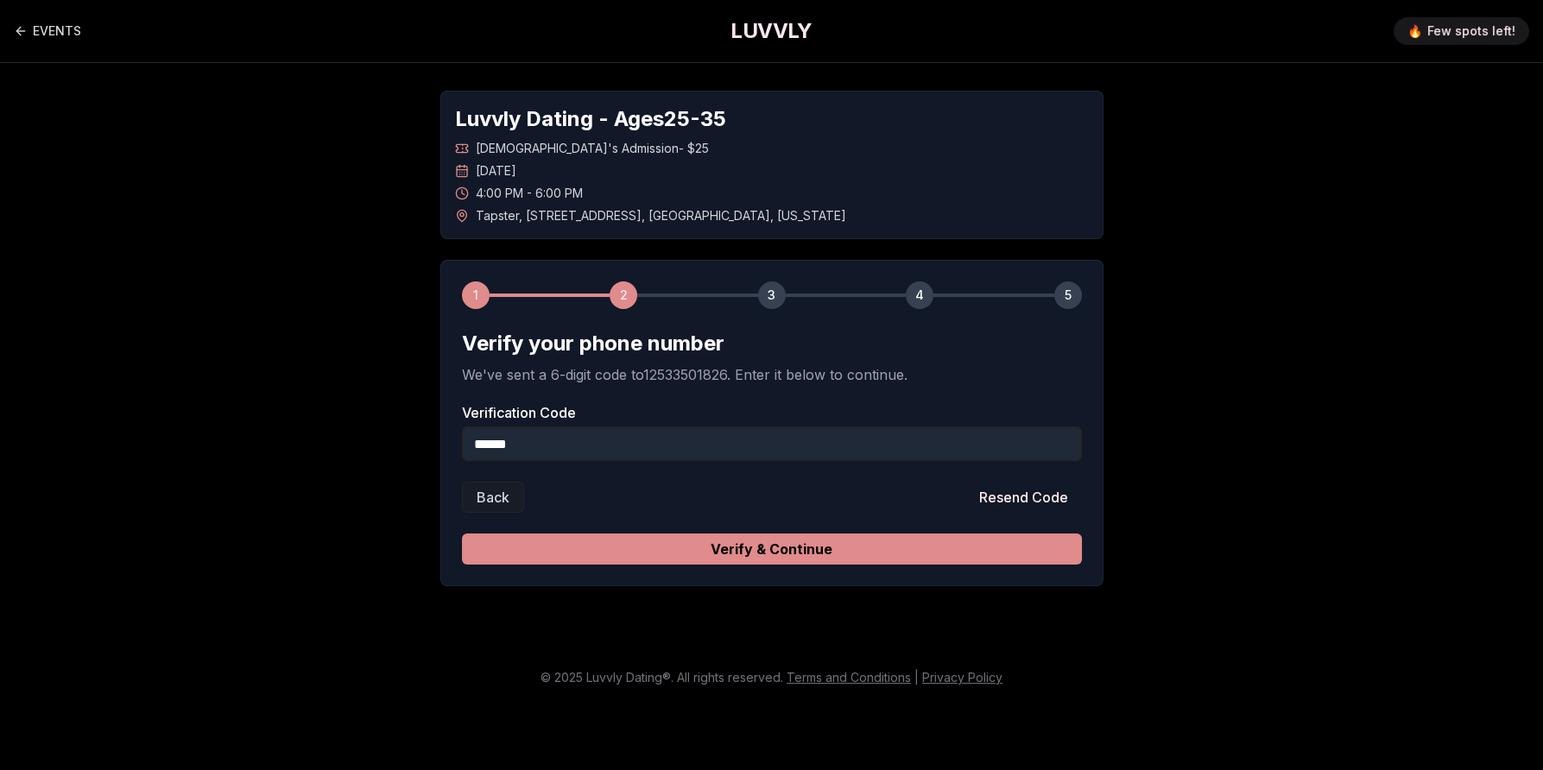
type input "******"
click at [647, 544] on button "Verify & Continue" at bounding box center [772, 548] width 620 height 31
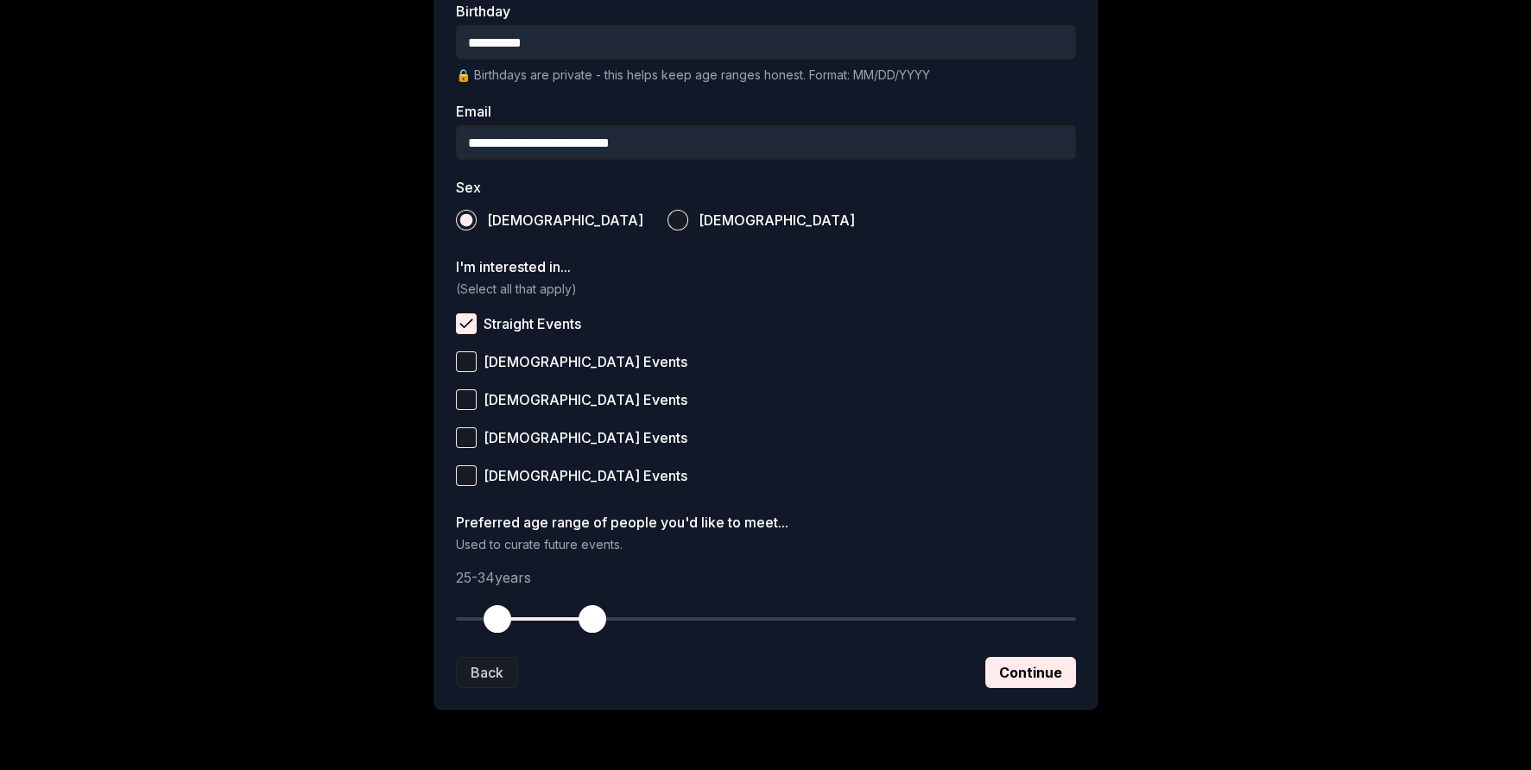
scroll to position [483, 0]
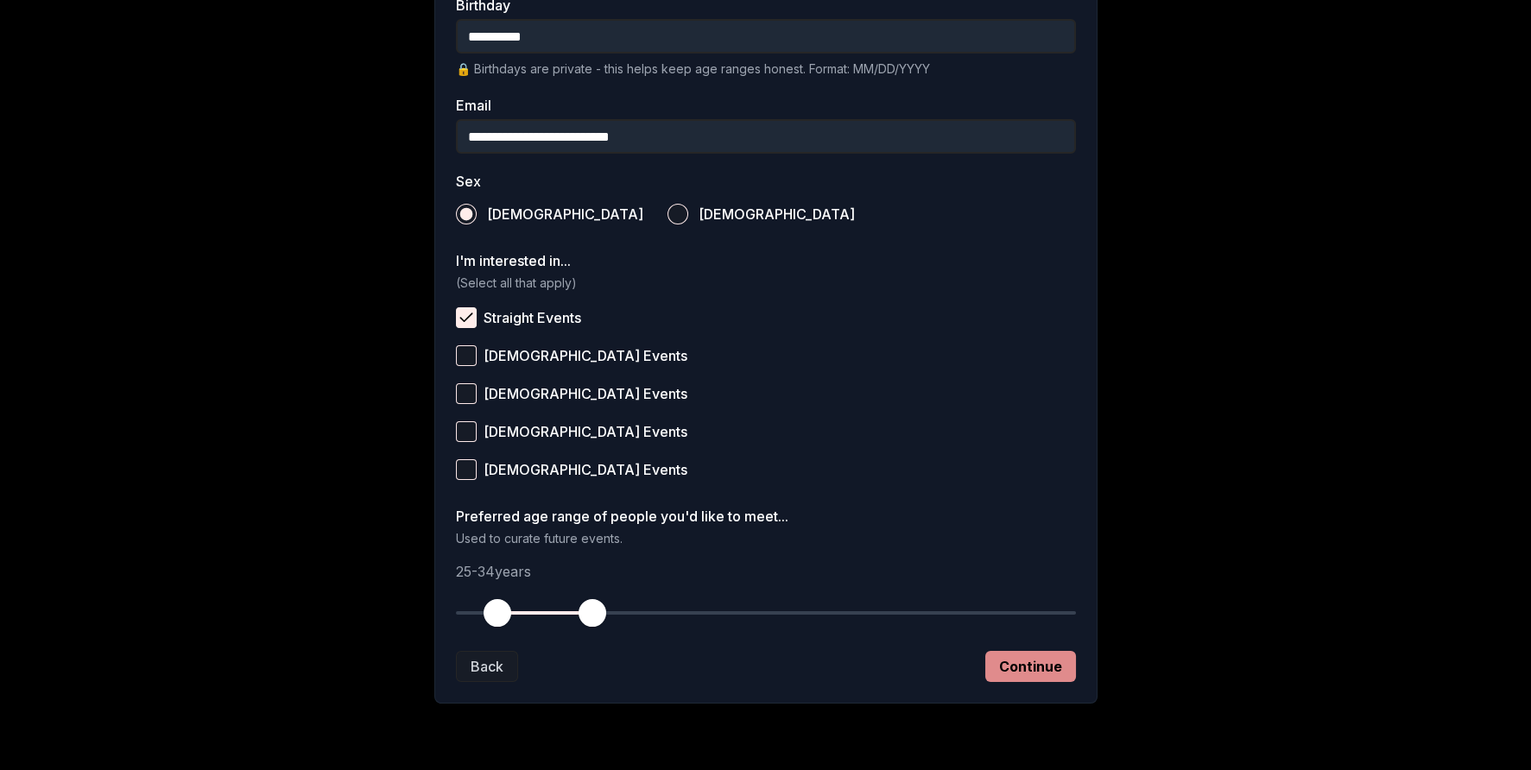
click at [1040, 669] on button "Continue" at bounding box center [1030, 666] width 91 height 31
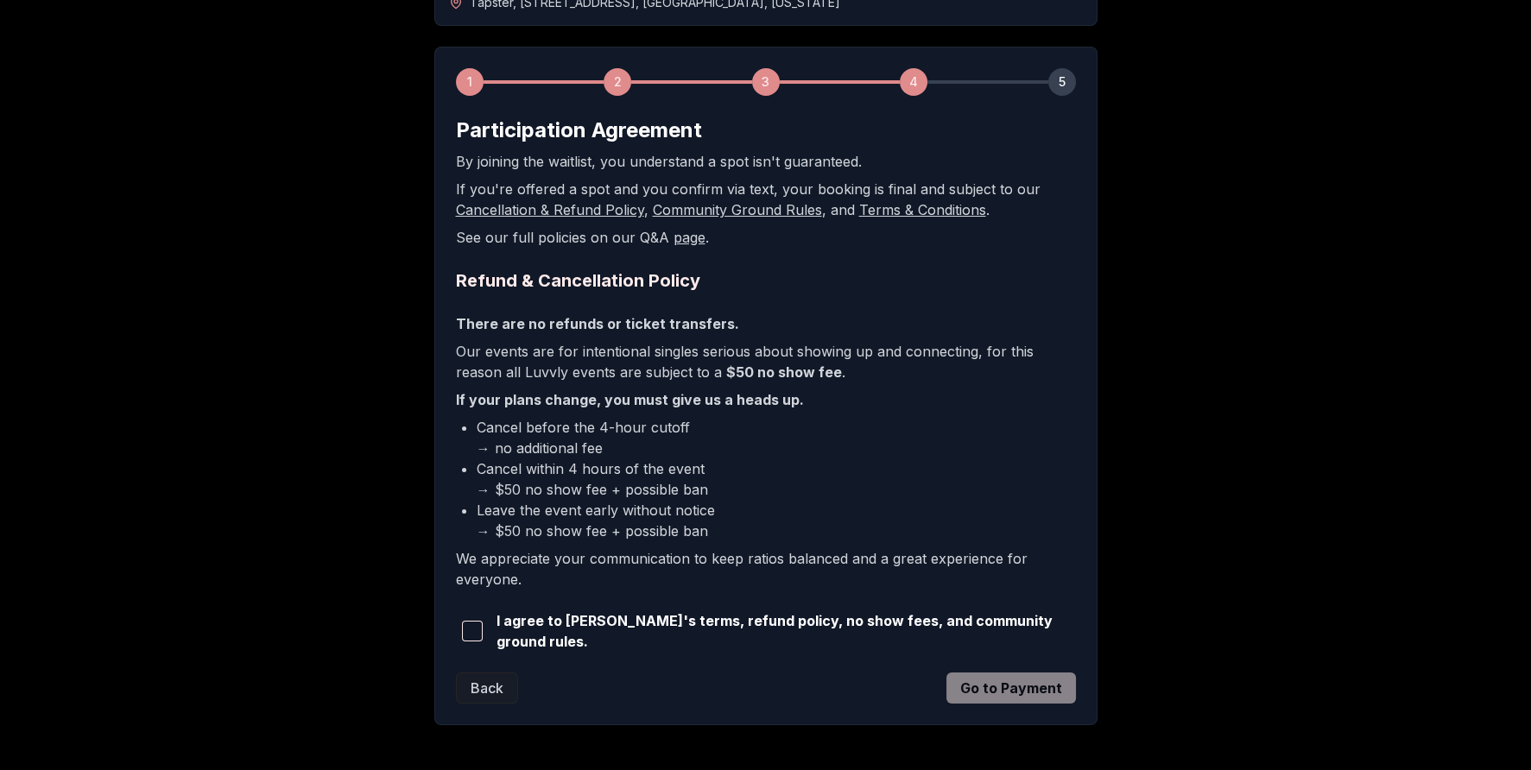
scroll to position [279, 0]
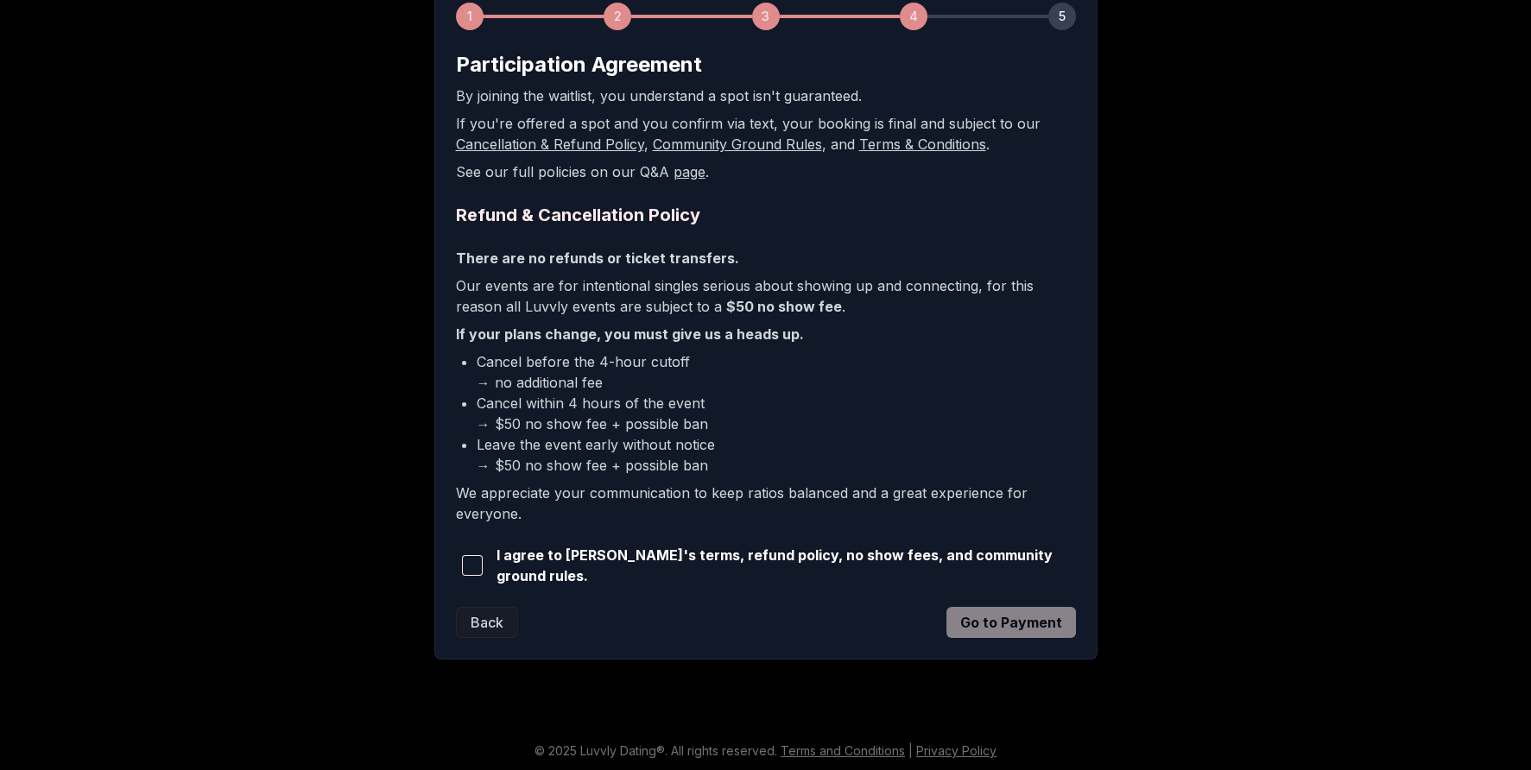
click at [463, 567] on button "button" at bounding box center [473, 565] width 34 height 38
click at [980, 614] on button "Go to Payment" at bounding box center [1010, 622] width 129 height 31
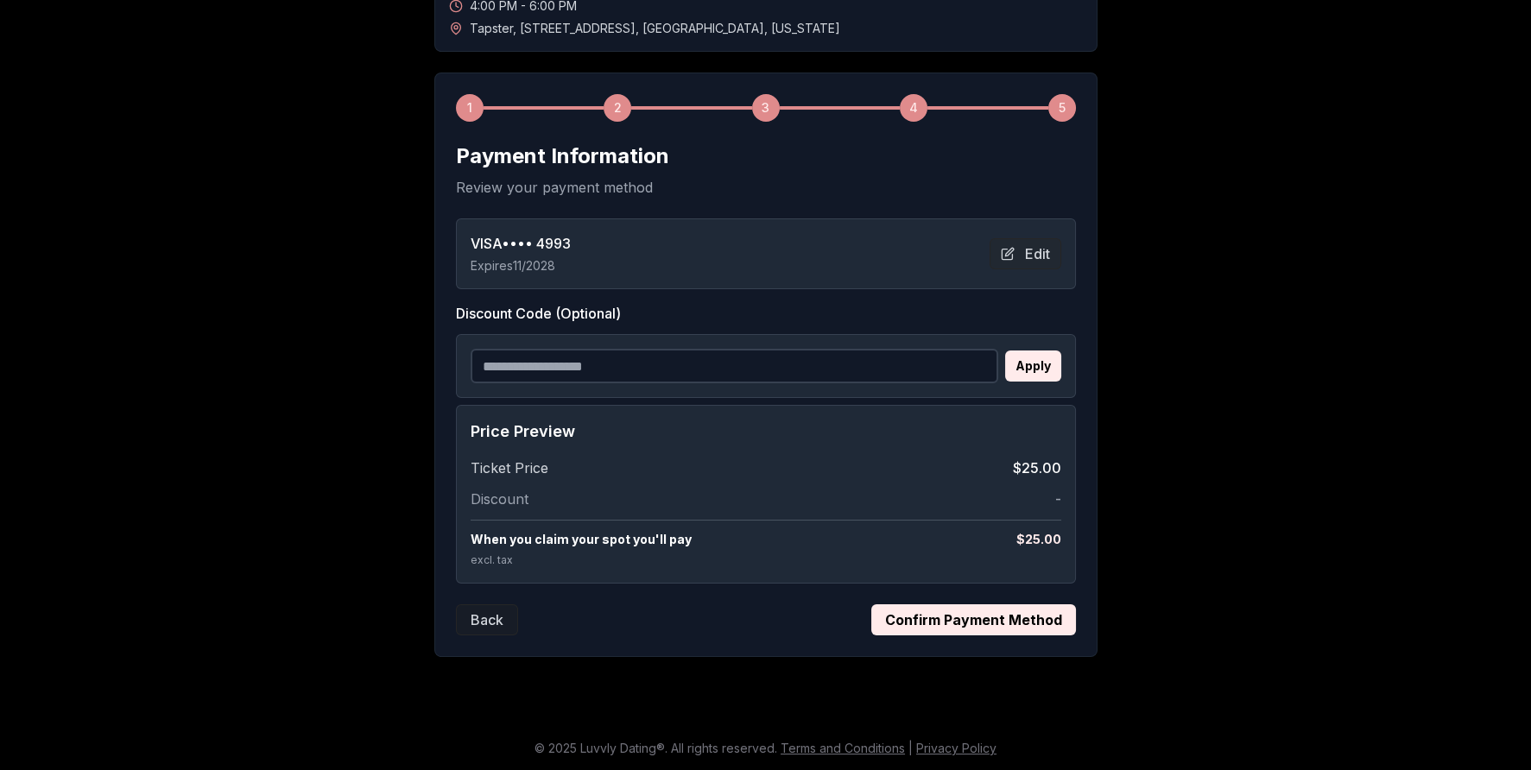
click at [944, 610] on button "Confirm Payment Method" at bounding box center [973, 619] width 205 height 31
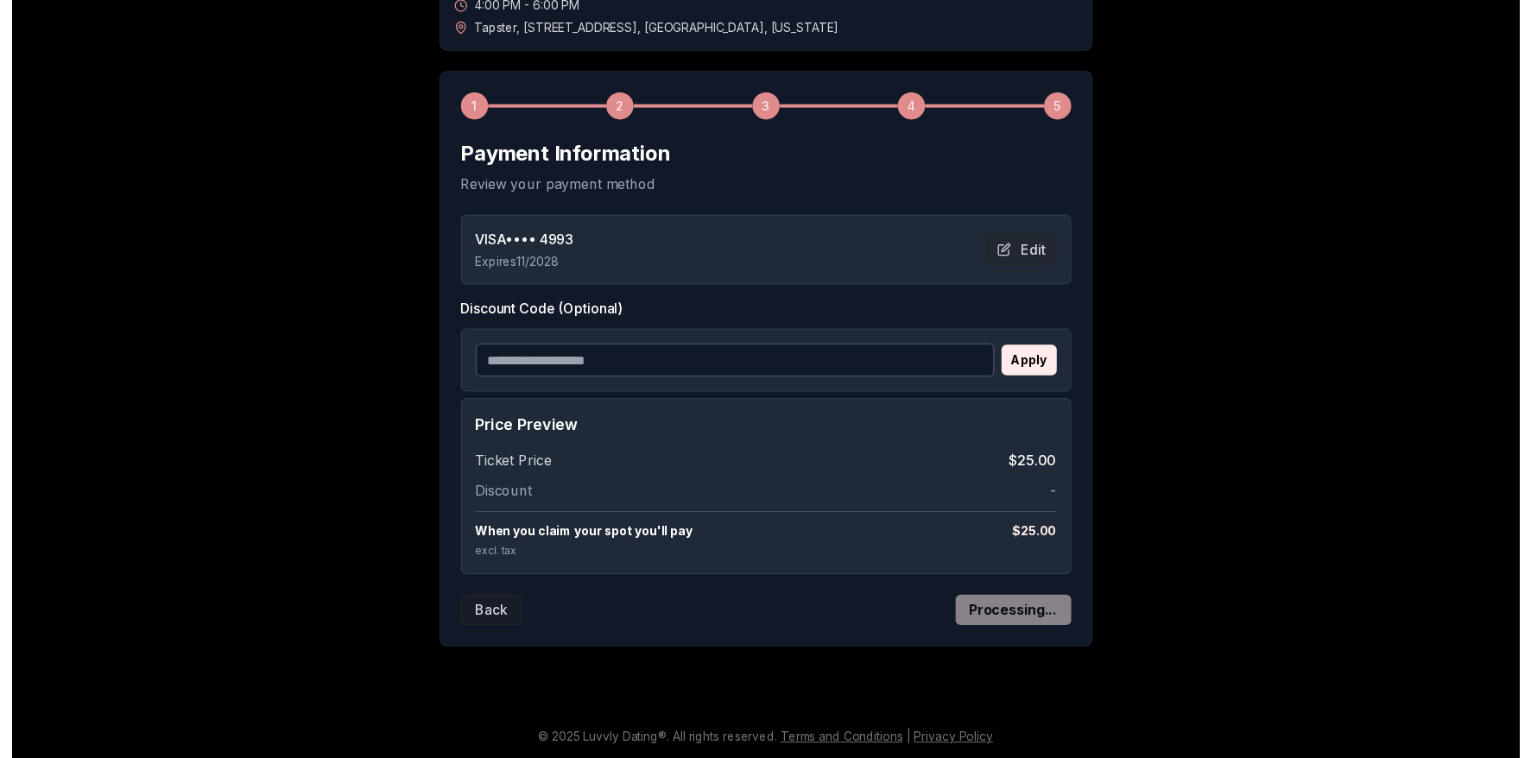
scroll to position [0, 0]
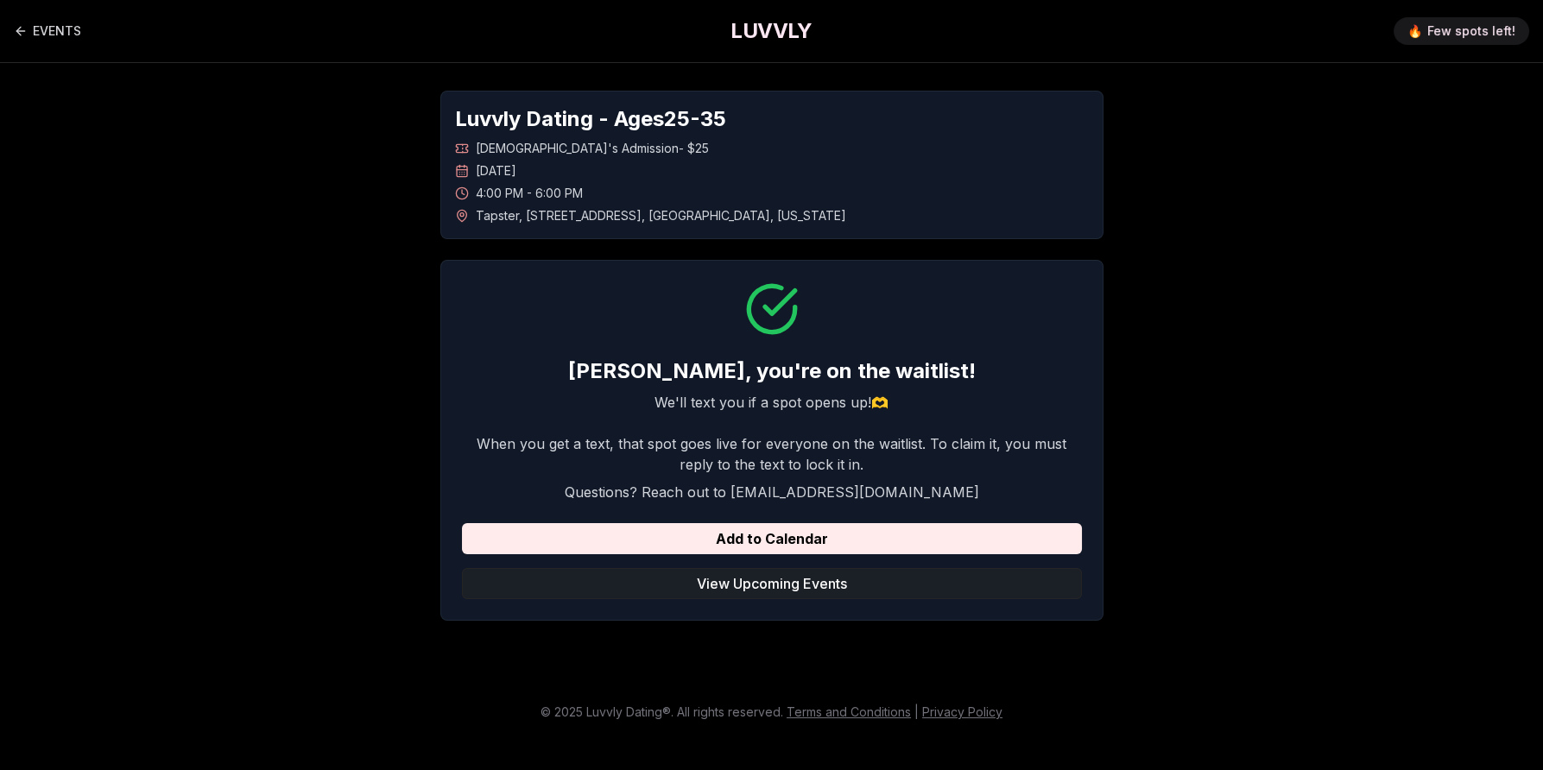
click at [793, 587] on button "View Upcoming Events" at bounding box center [772, 583] width 620 height 31
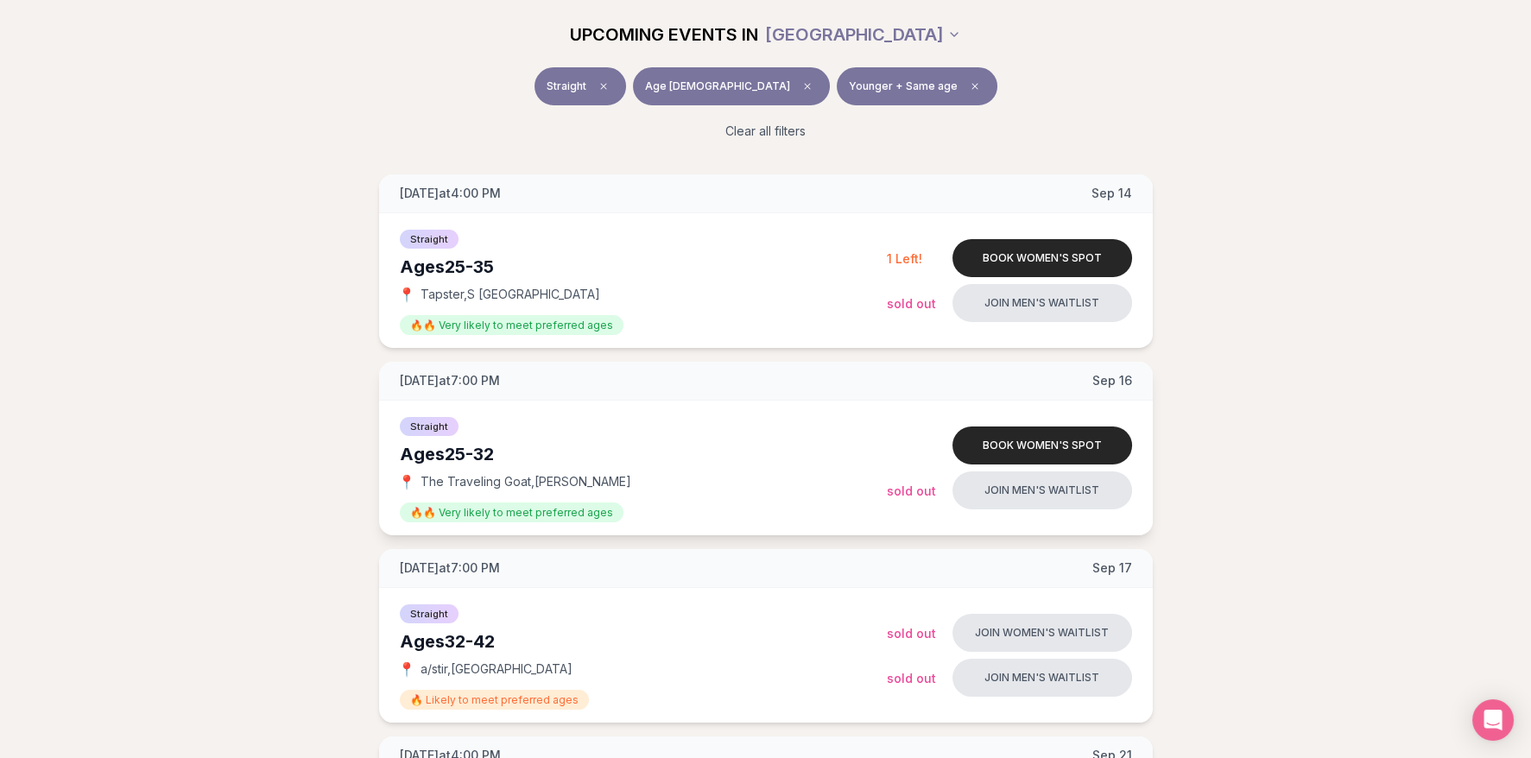
scroll to position [242, 0]
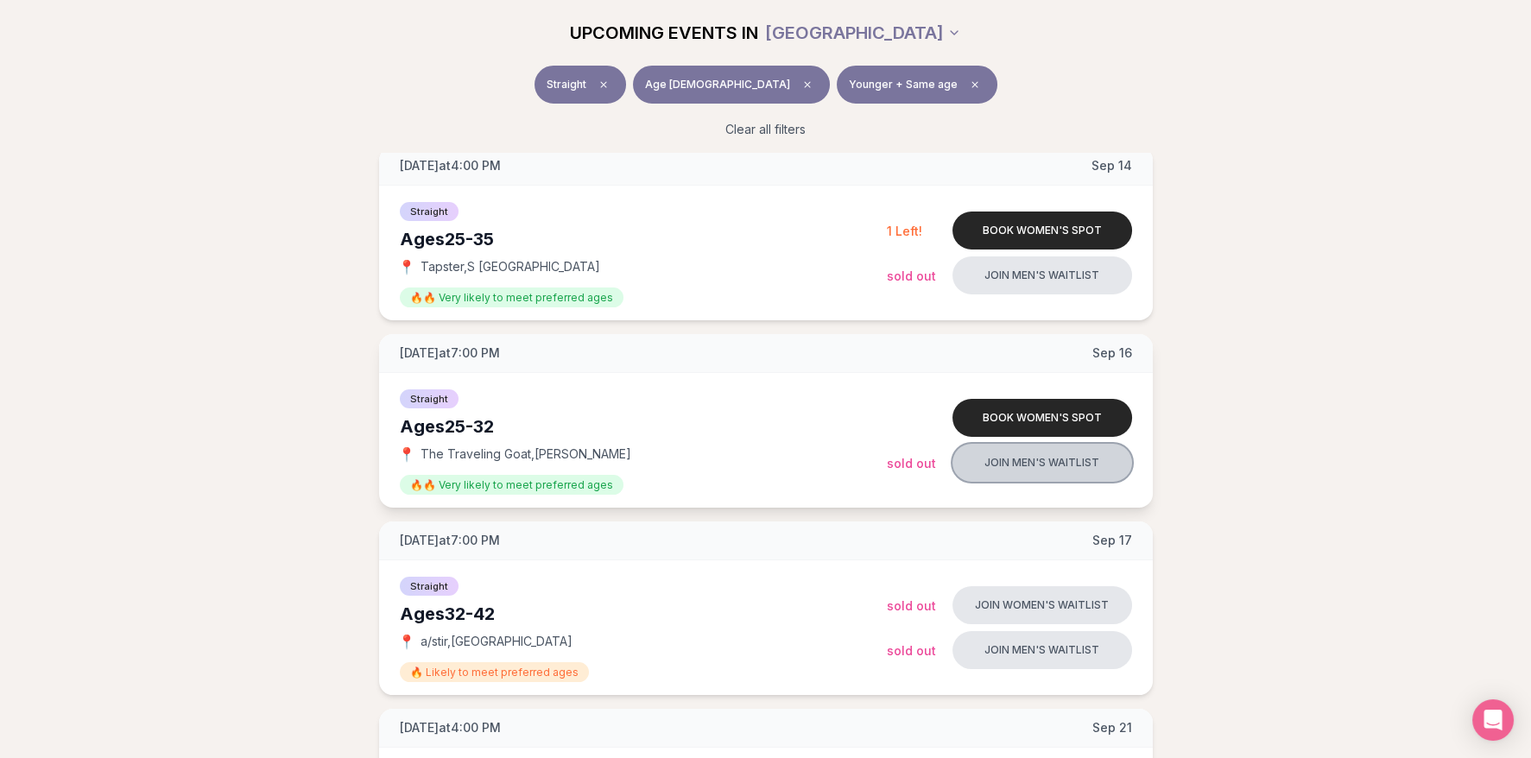
click at [1026, 468] on button "Join men's waitlist" at bounding box center [1042, 463] width 180 height 38
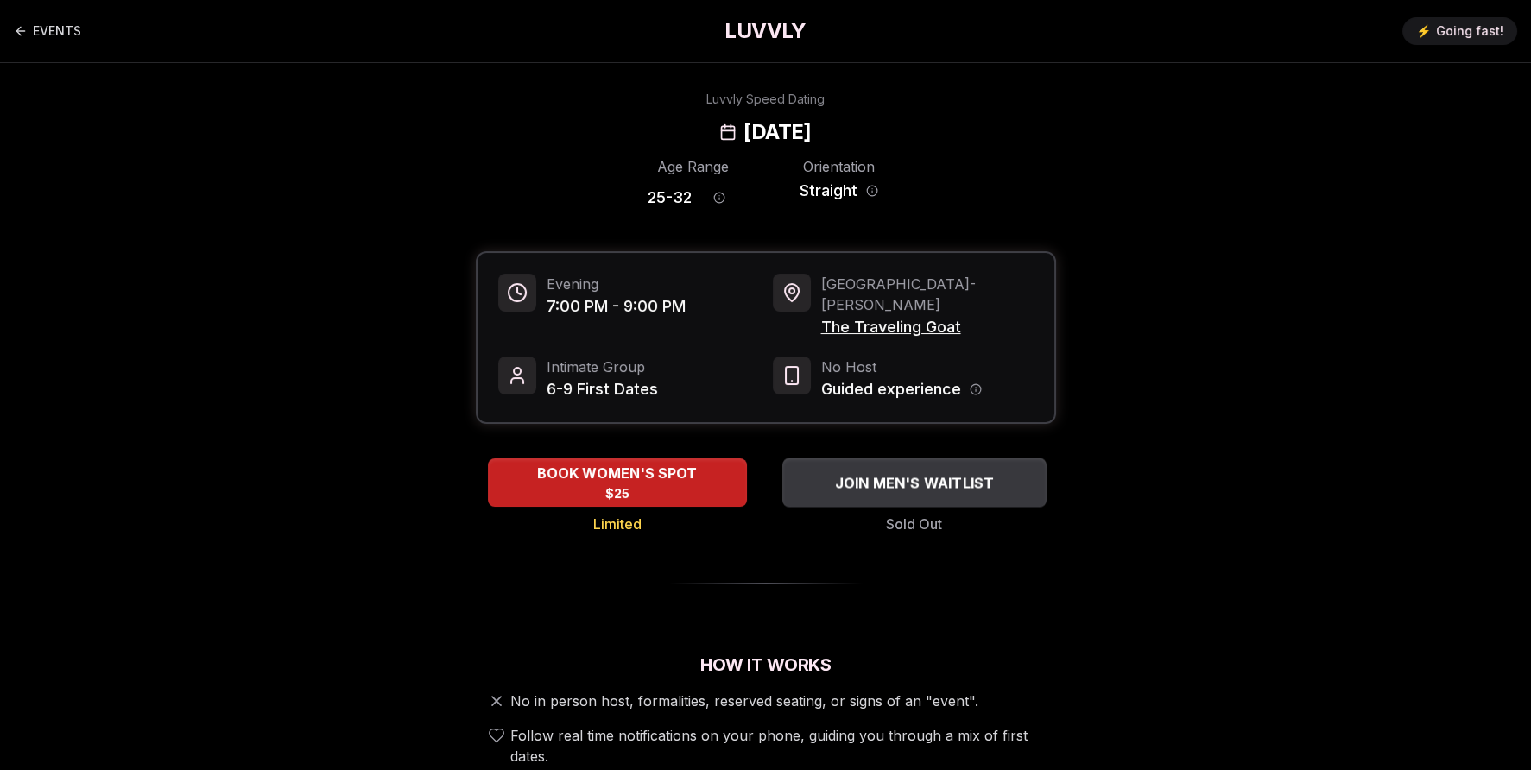
click at [936, 472] on span "JOIN MEN'S WAITLIST" at bounding box center [913, 482] width 167 height 21
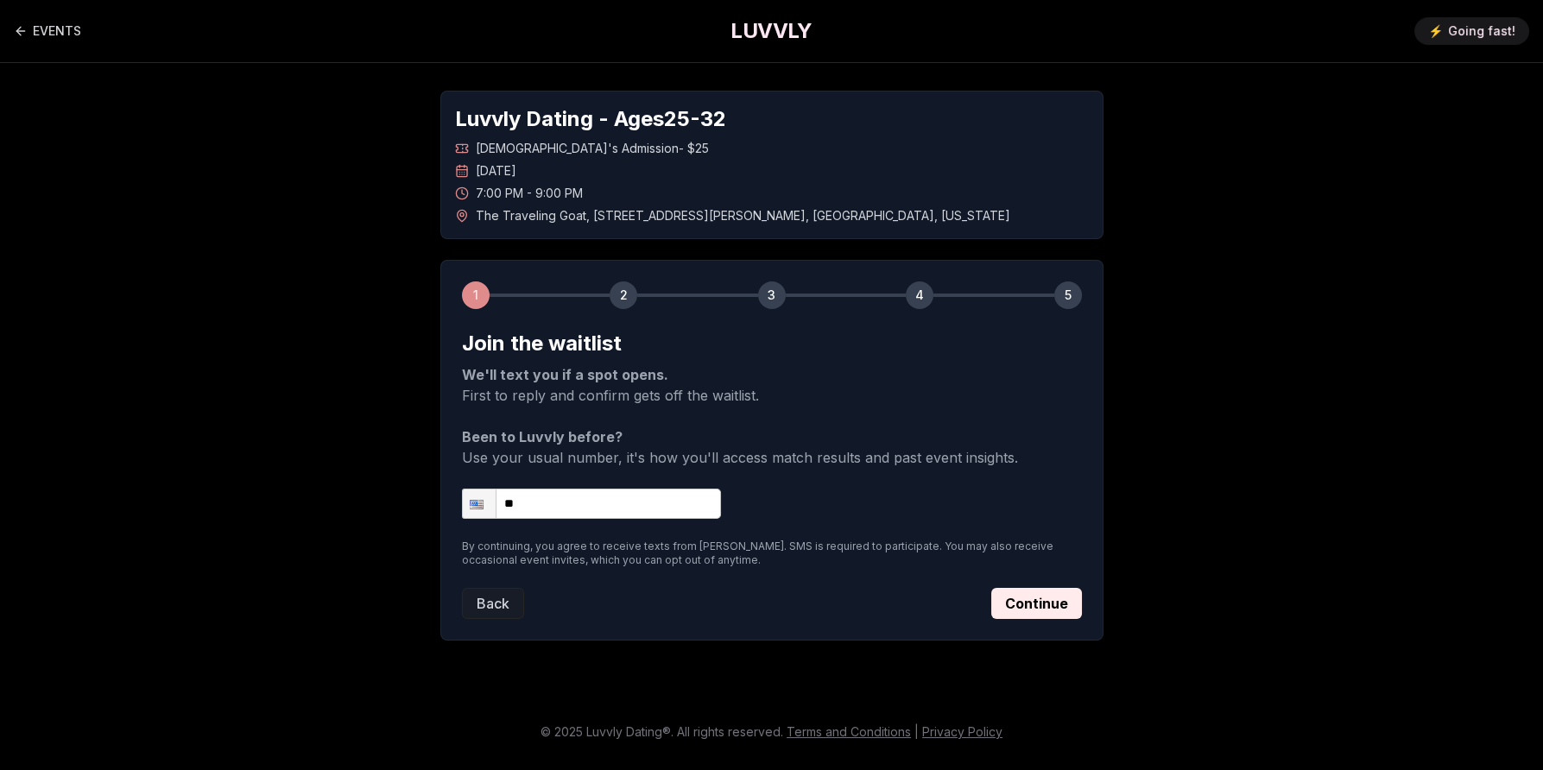
click at [653, 504] on input "**" at bounding box center [591, 504] width 259 height 30
type input "**********"
click at [1045, 596] on button "Continue" at bounding box center [1036, 603] width 91 height 31
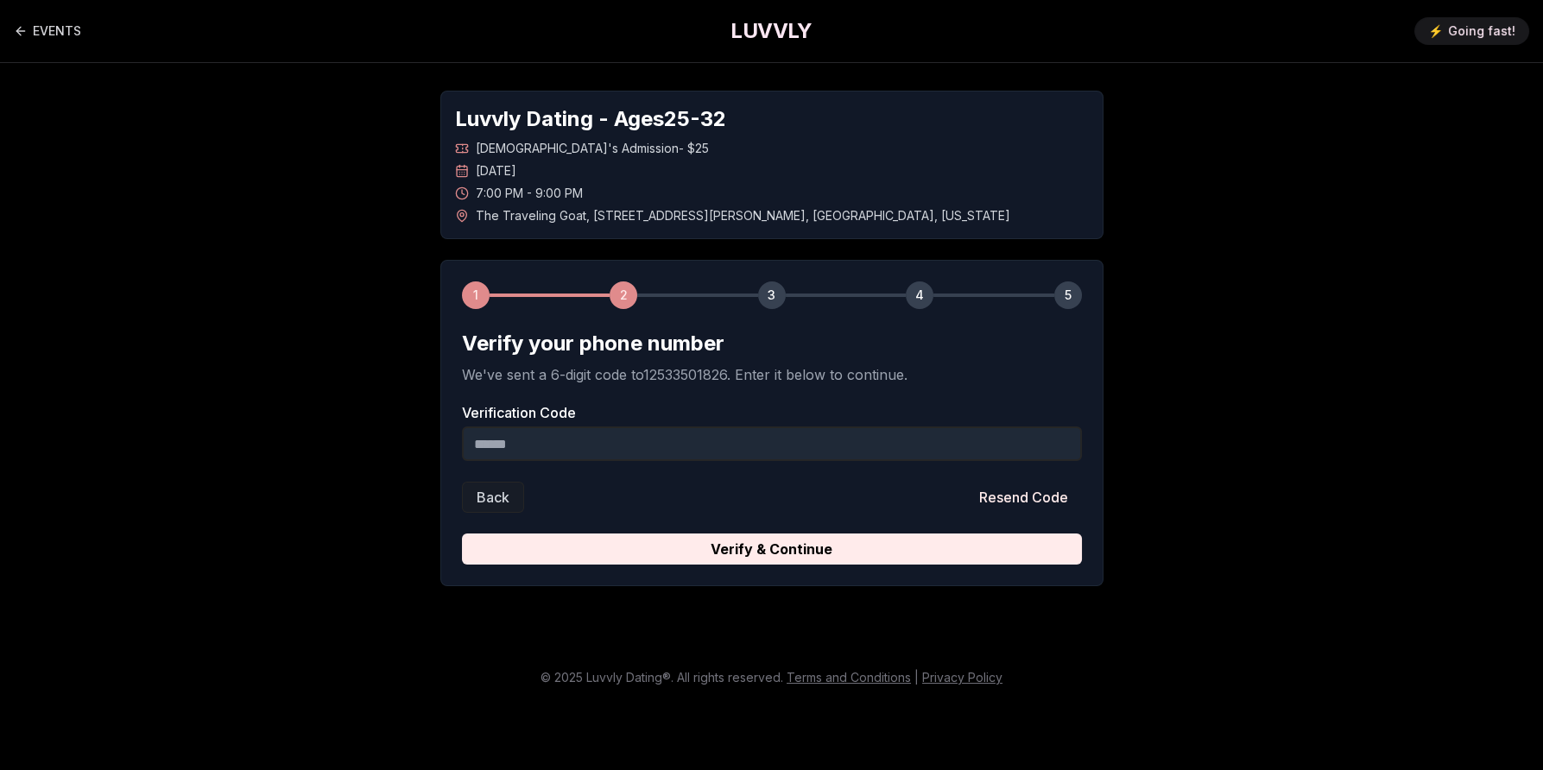
click at [674, 432] on input "Verification Code" at bounding box center [772, 443] width 620 height 35
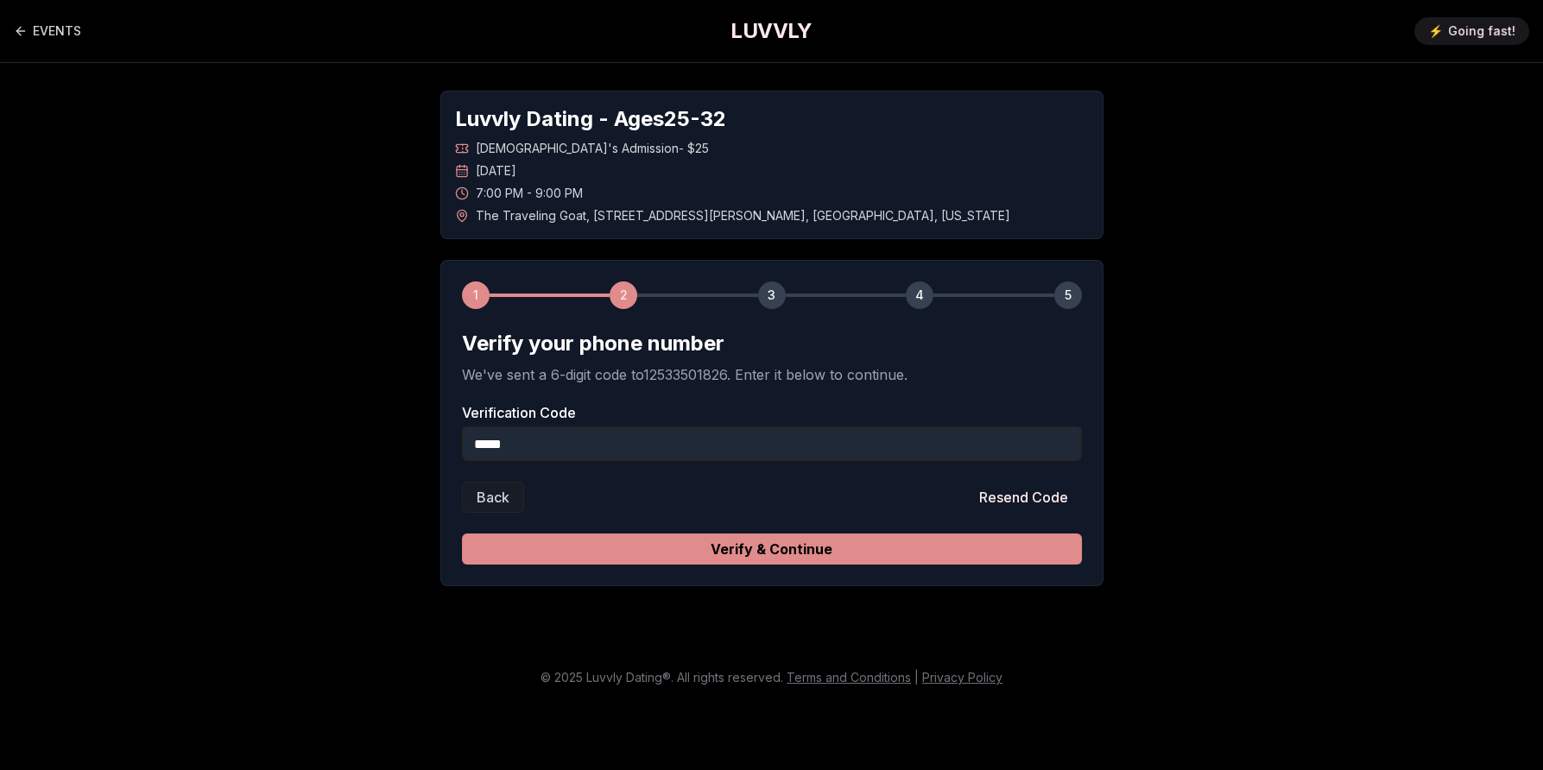
click at [792, 548] on button "Verify & Continue" at bounding box center [772, 548] width 620 height 31
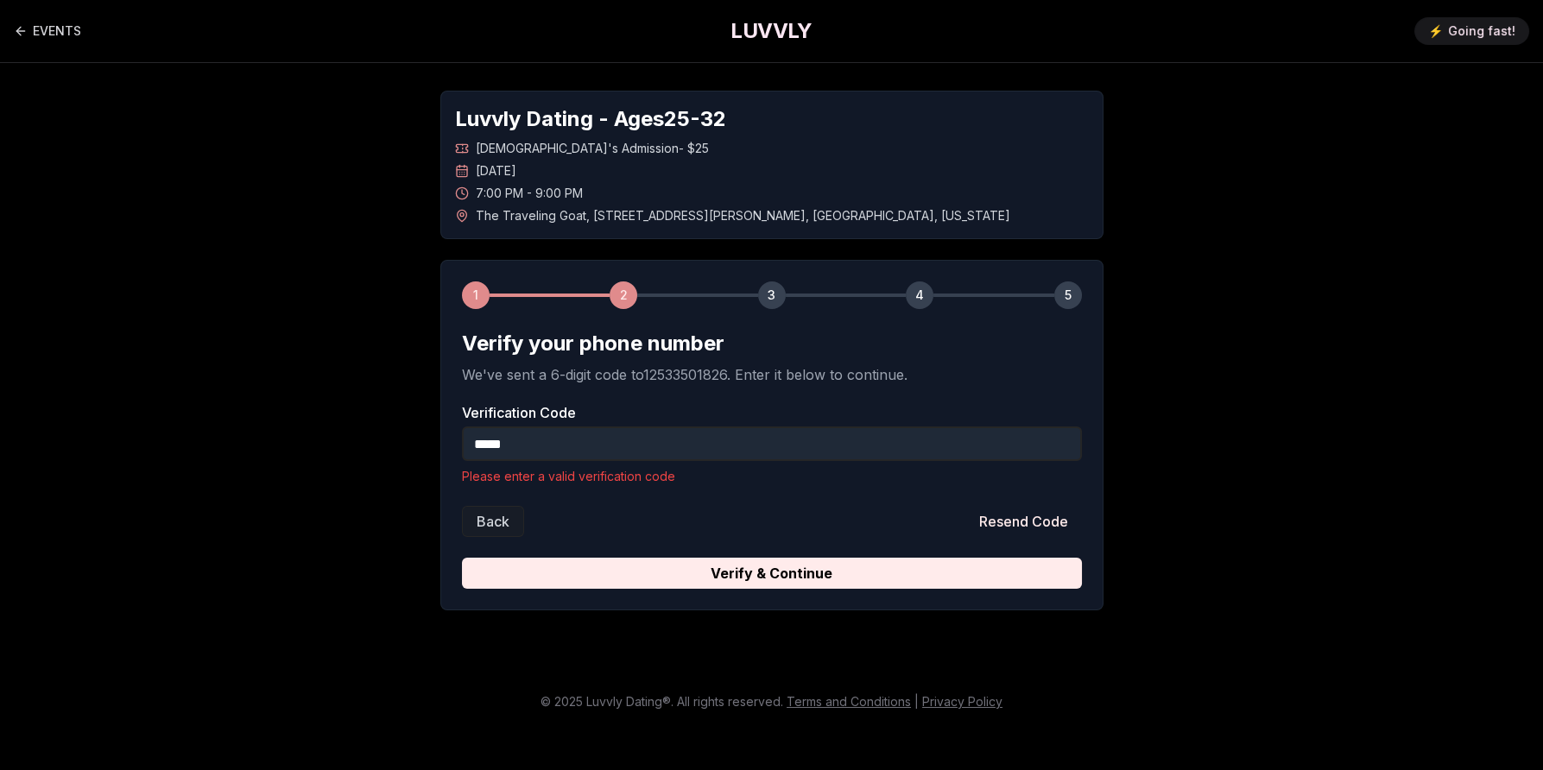
drag, startPoint x: 579, startPoint y: 452, endPoint x: 246, endPoint y: 398, distance: 337.6
click at [246, 398] on div "Luvvly Dating - Ages [DEMOGRAPHIC_DATA] [DEMOGRAPHIC_DATA]'s Admission - $25 [D…" at bounding box center [771, 350] width 1209 height 575
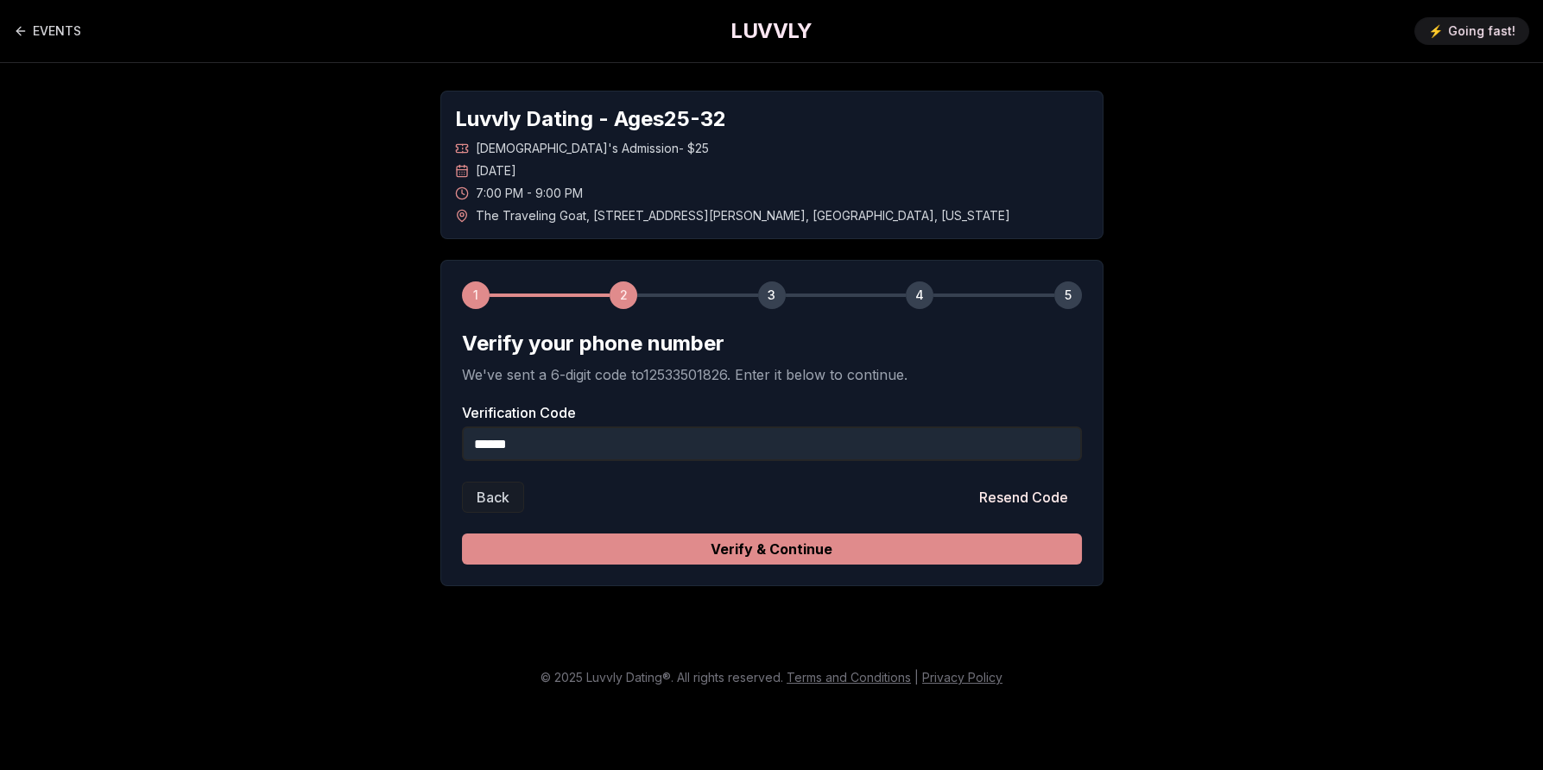
type input "******"
click at [748, 556] on button "Verify & Continue" at bounding box center [772, 548] width 620 height 31
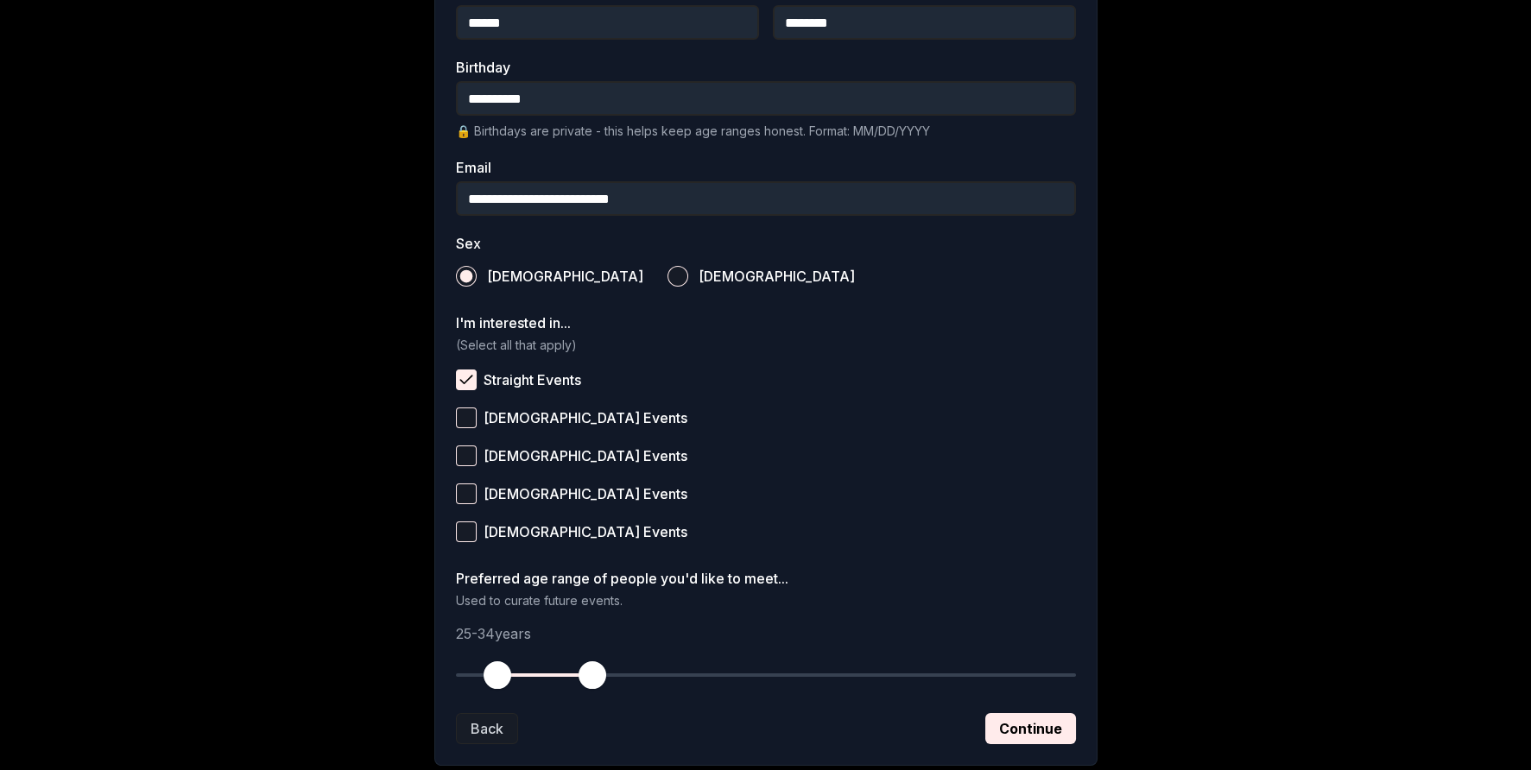
scroll to position [530, 0]
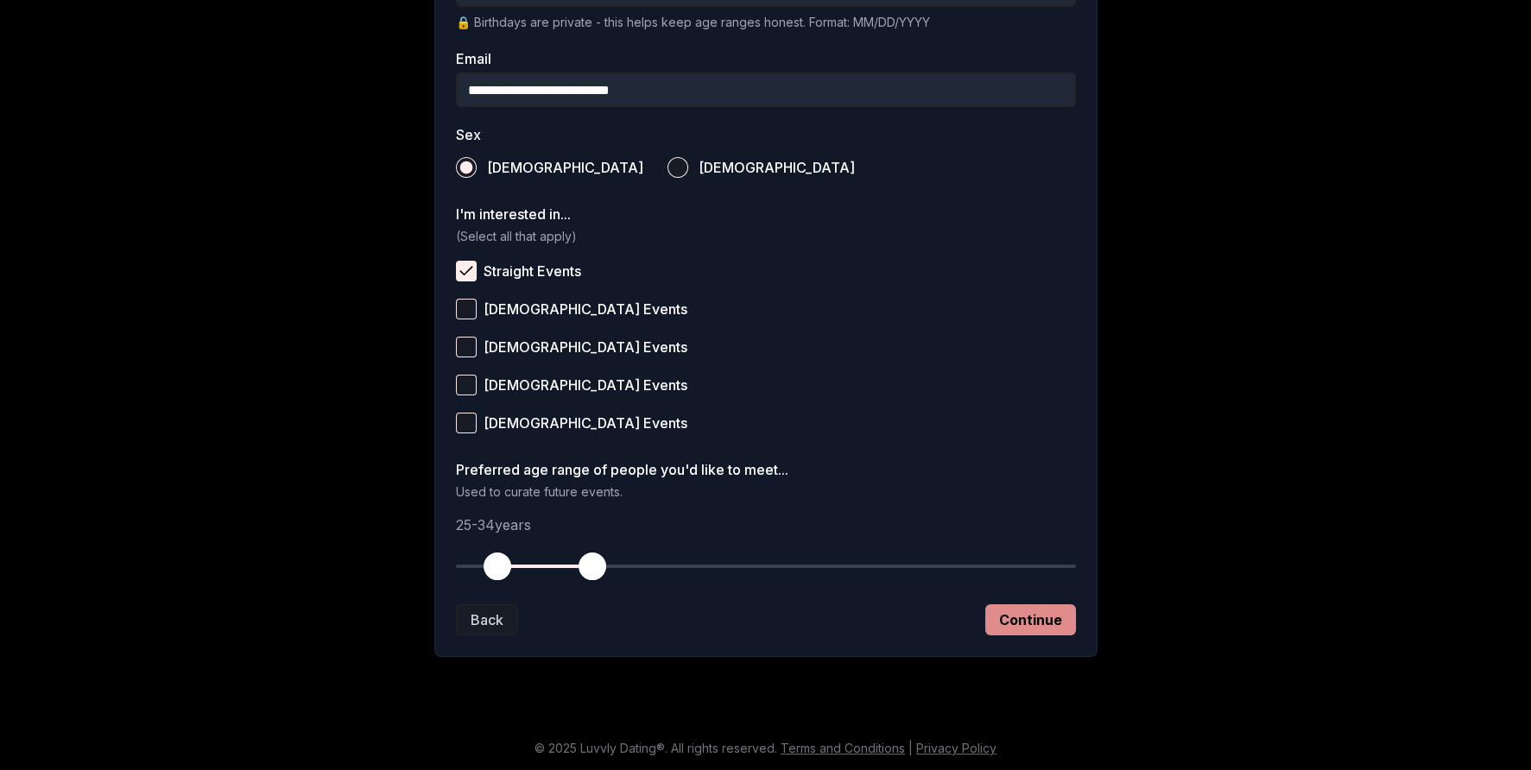
click at [1068, 615] on button "Continue" at bounding box center [1030, 619] width 91 height 31
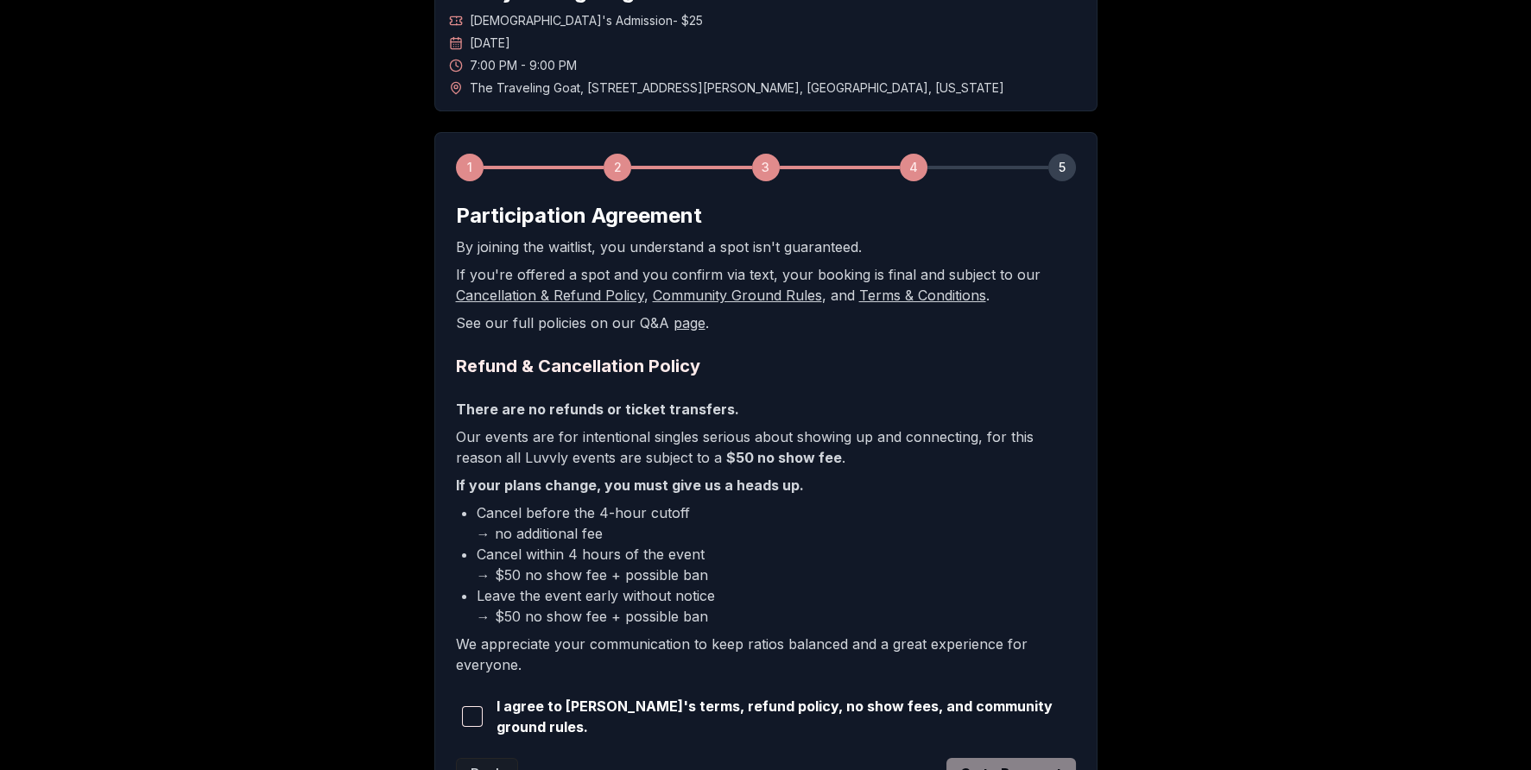
scroll to position [279, 0]
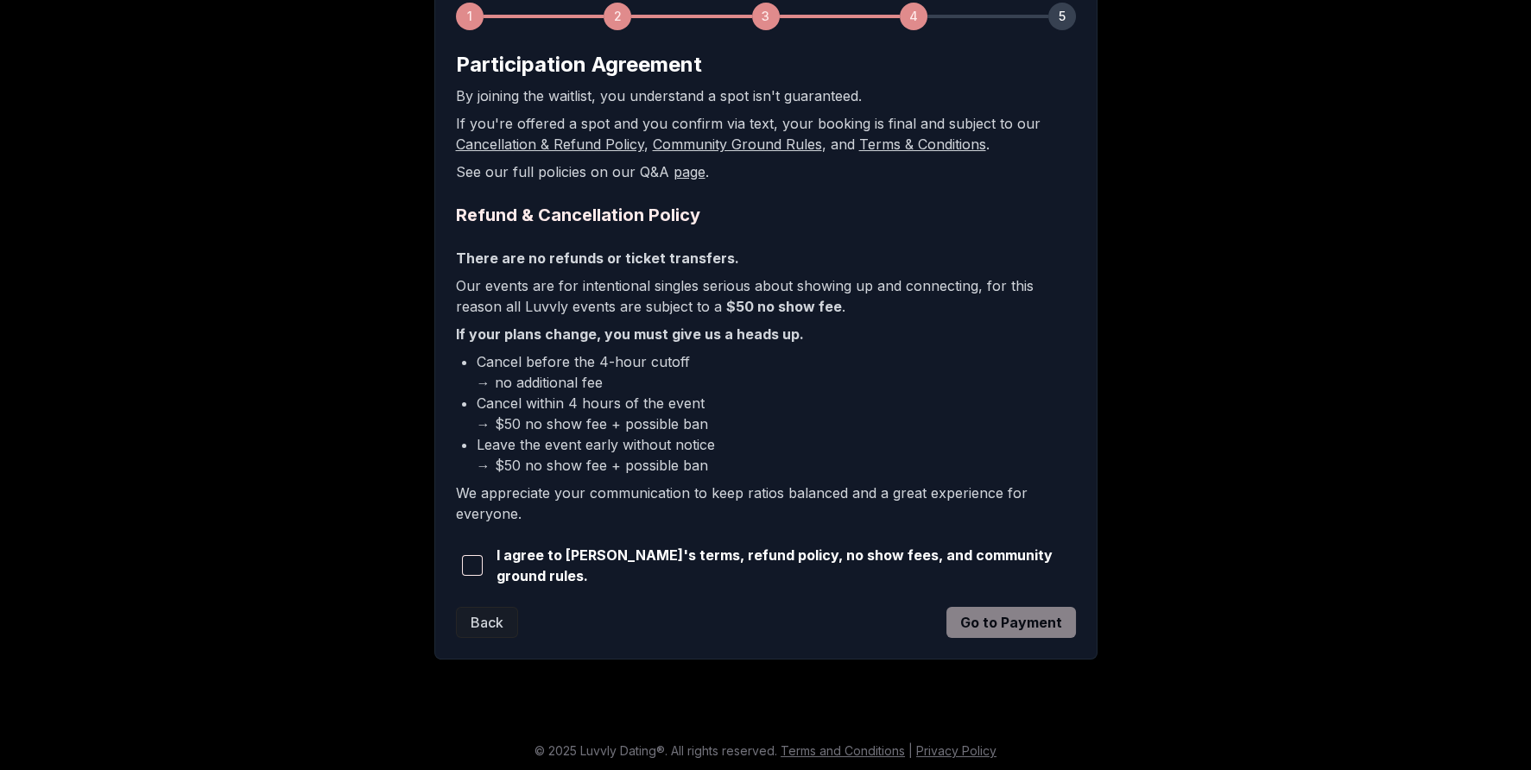
click at [477, 565] on span "button" at bounding box center [472, 565] width 21 height 21
click at [988, 619] on button "Go to Payment" at bounding box center [1010, 622] width 129 height 31
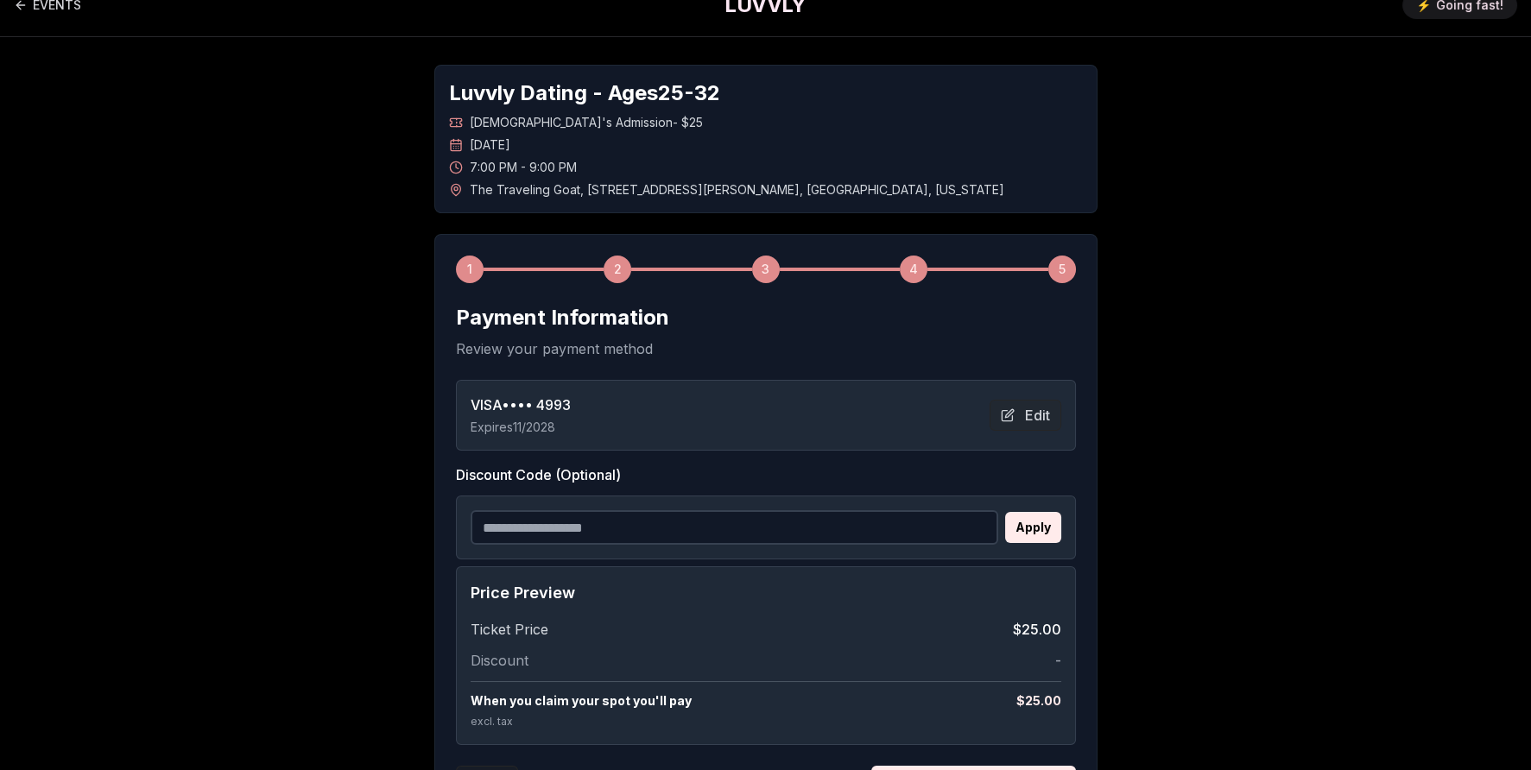
scroll to position [187, 0]
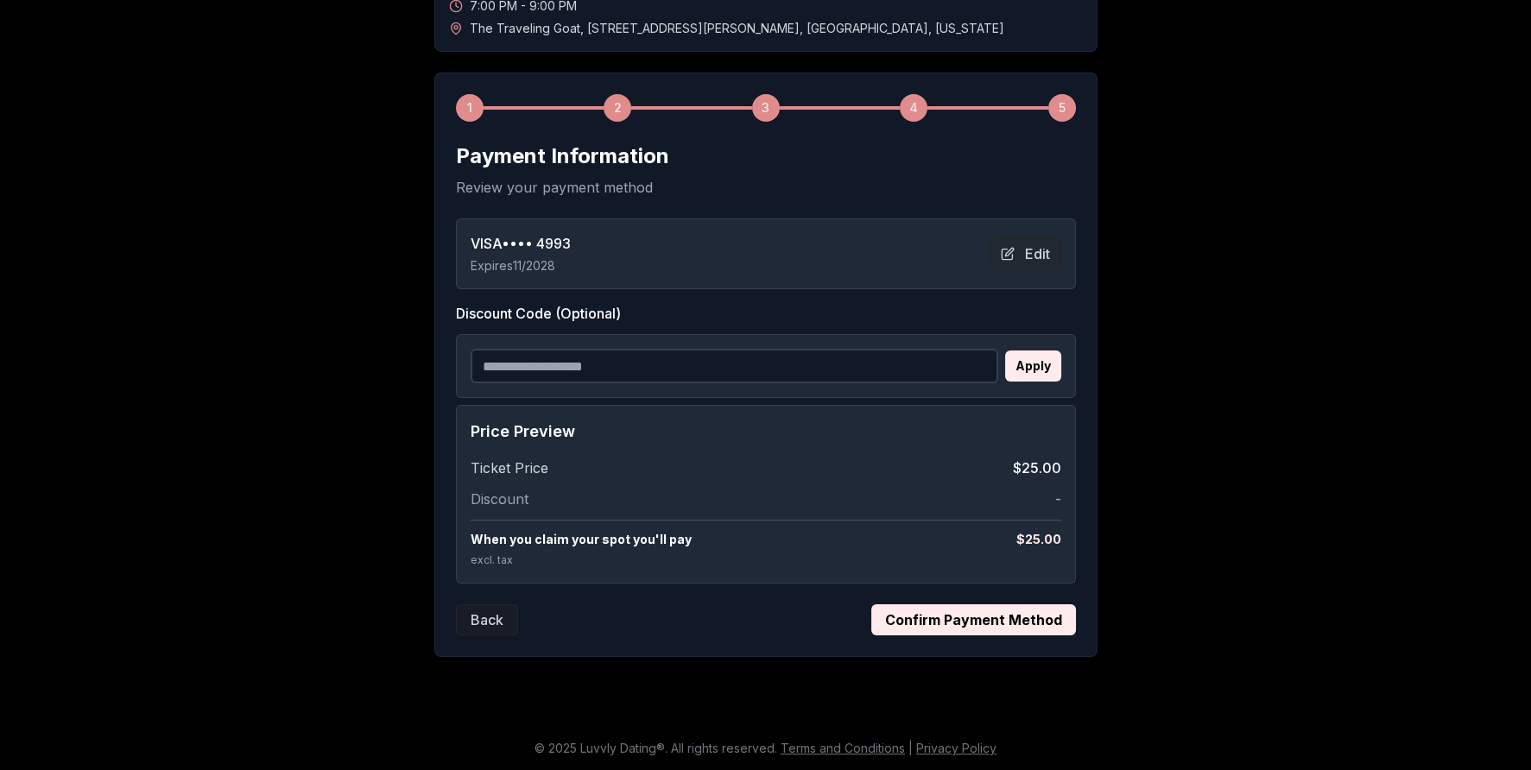
click at [975, 628] on button "Confirm Payment Method" at bounding box center [973, 619] width 205 height 31
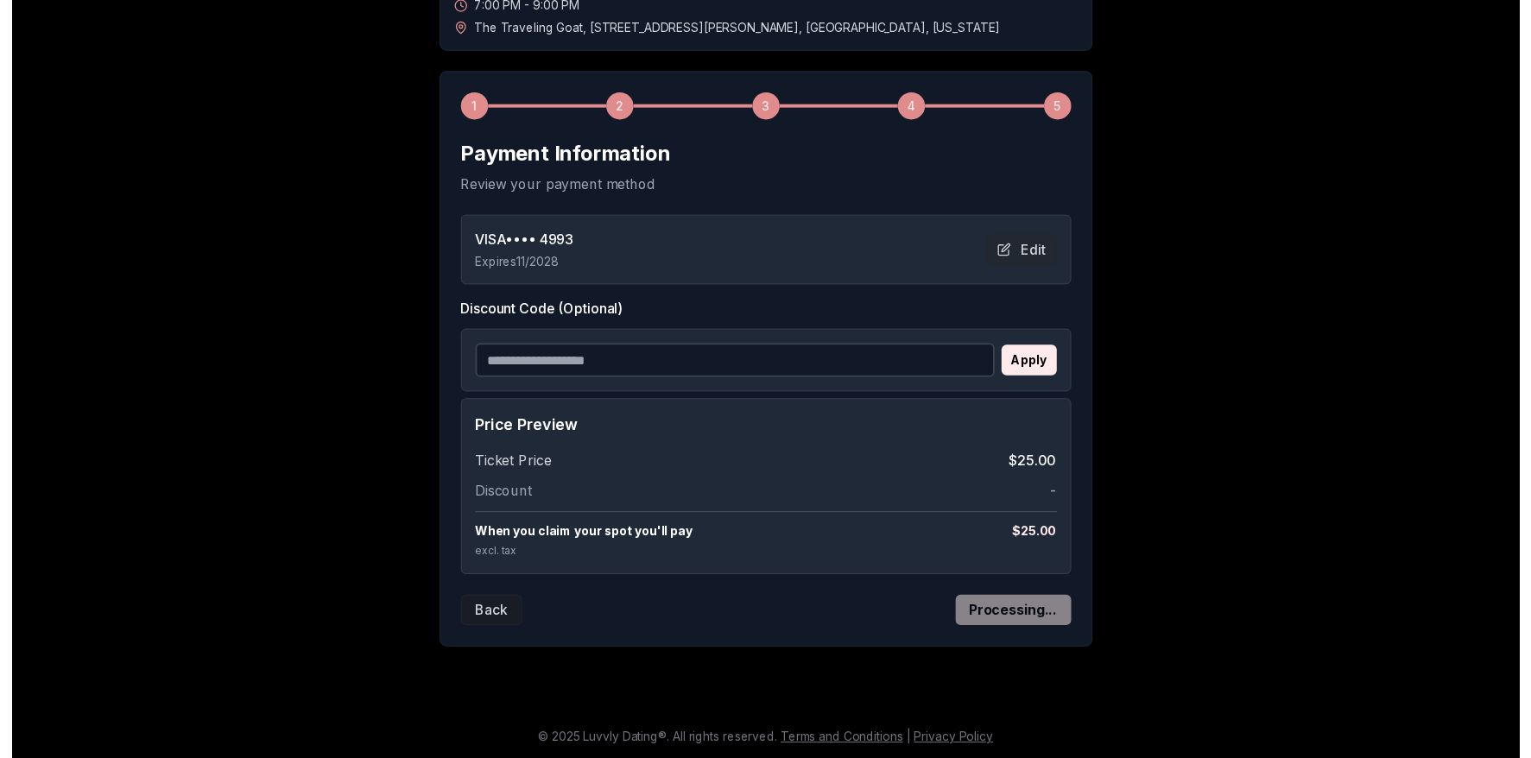
scroll to position [0, 0]
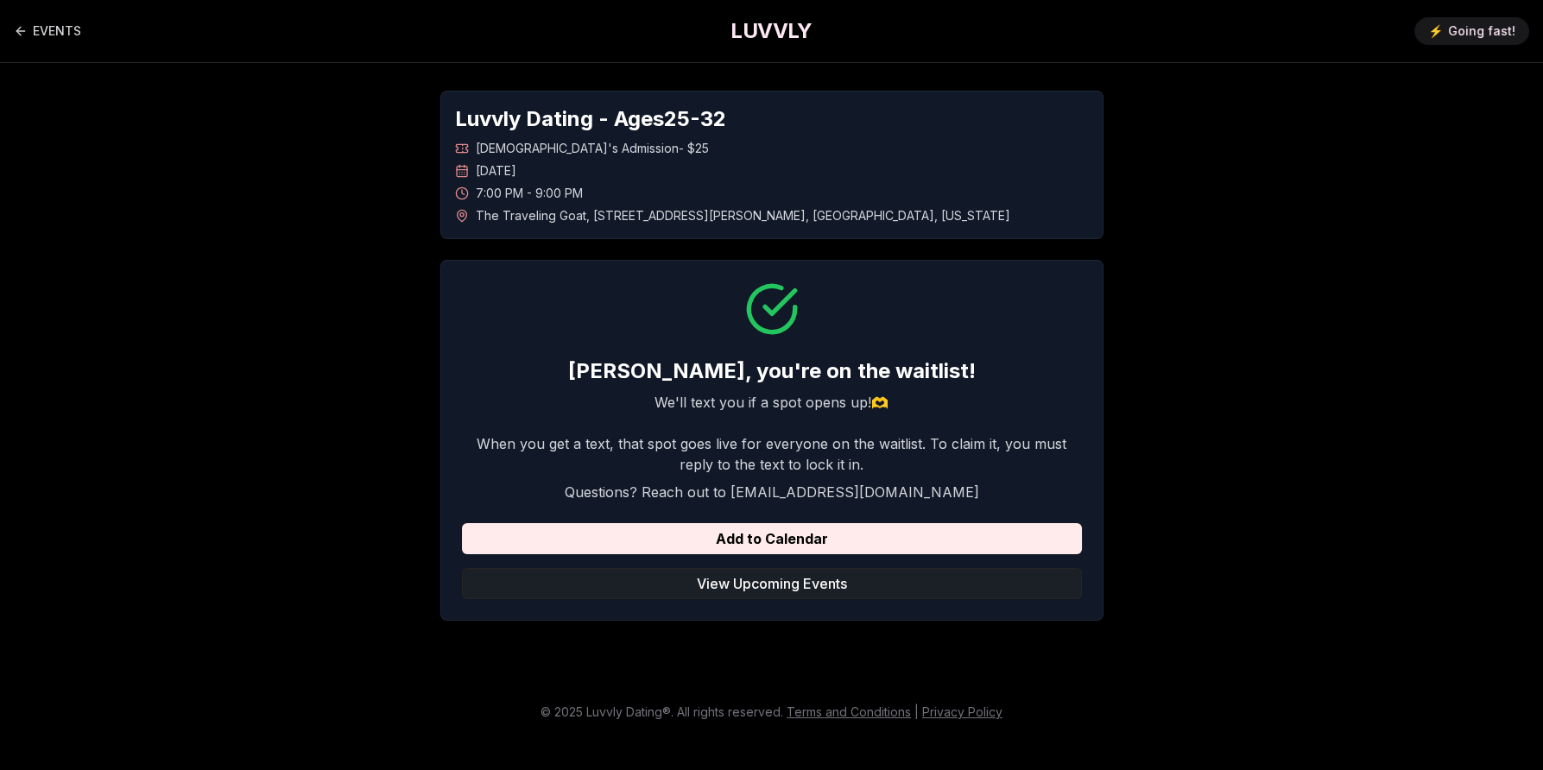
click at [767, 583] on button "View Upcoming Events" at bounding box center [772, 583] width 620 height 31
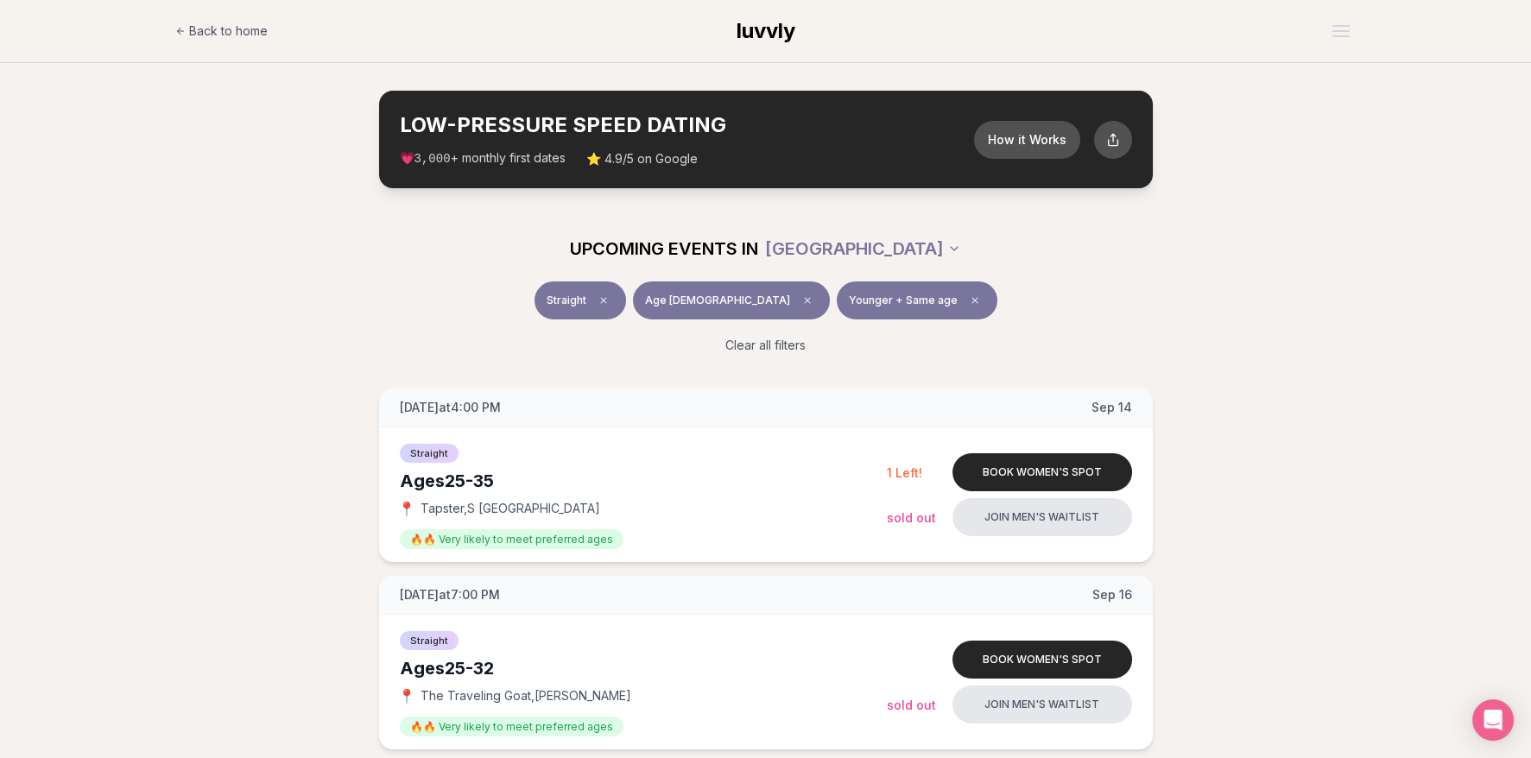
drag, startPoint x: 1335, startPoint y: 597, endPoint x: 1247, endPoint y: 293, distance: 316.4
